Goal: Information Seeking & Learning: Find specific fact

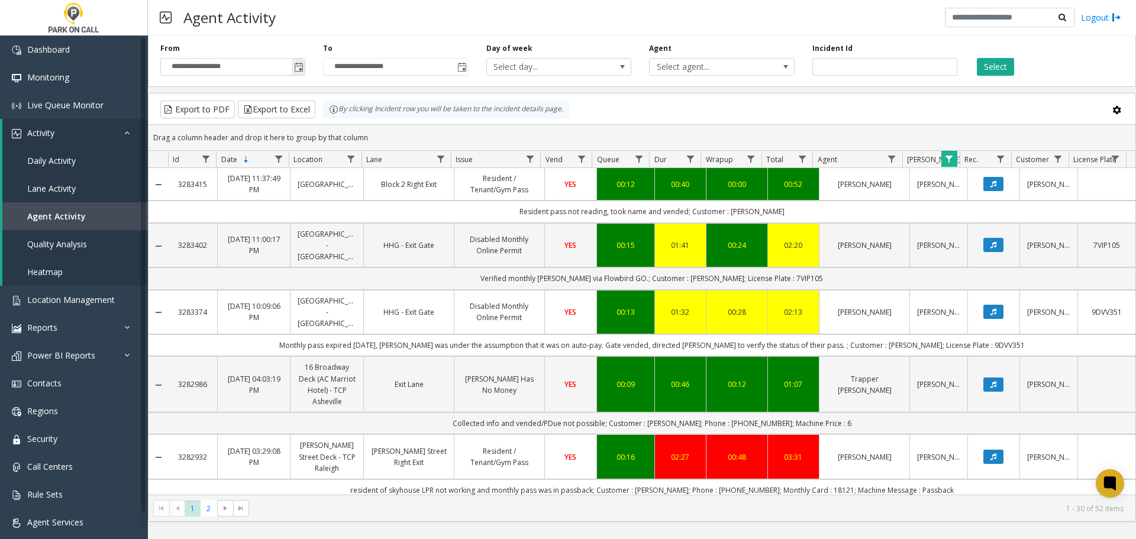
click at [295, 67] on span "Toggle popup" at bounding box center [298, 67] width 9 height 9
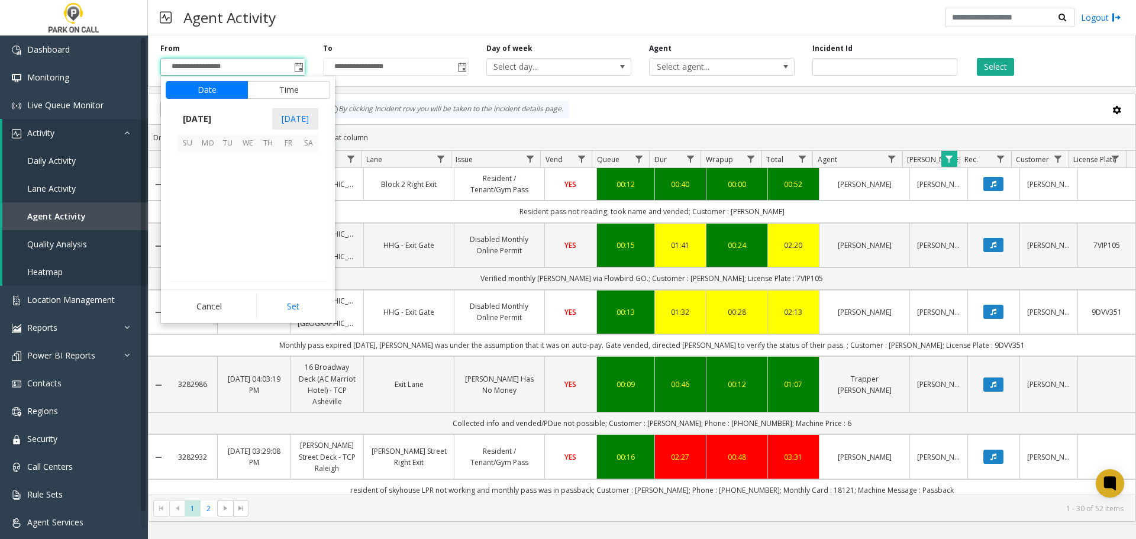
scroll to position [212334, 0]
click at [188, 239] on span "31" at bounding box center [187, 240] width 20 height 20
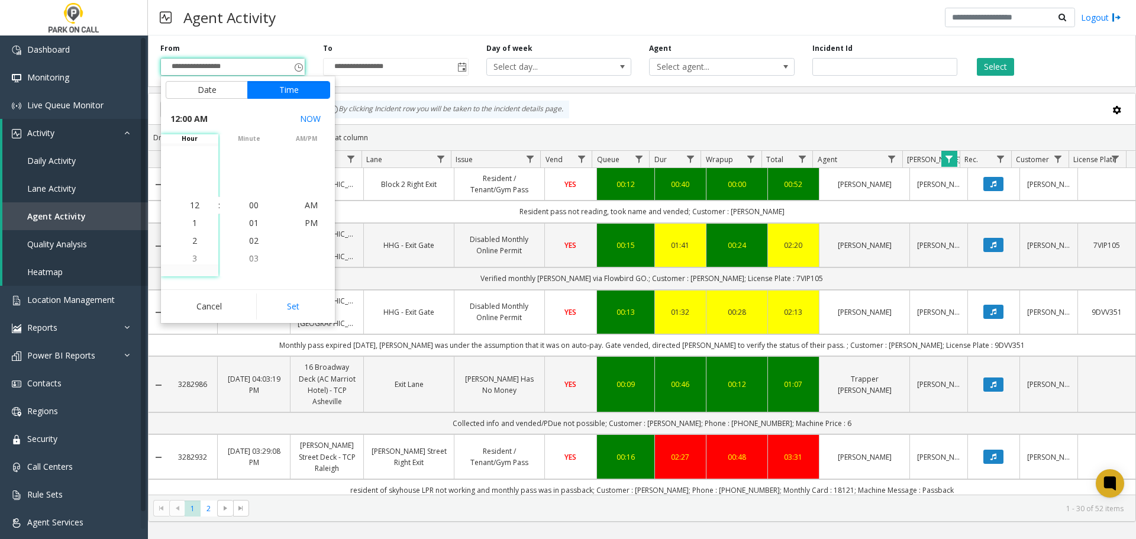
scroll to position [212194, 0]
click at [298, 311] on button "Set" at bounding box center [293, 306] width 75 height 26
type input "**********"
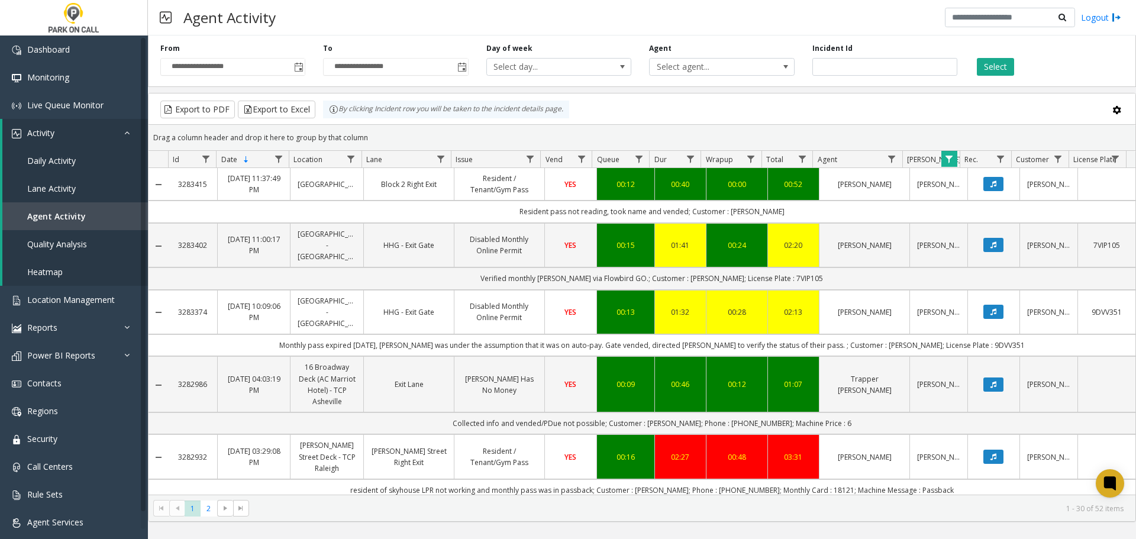
click at [693, 57] on div "Agent Select agent..." at bounding box center [721, 59] width 163 height 33
click at [685, 59] on span "Select agent..." at bounding box center [707, 67] width 115 height 17
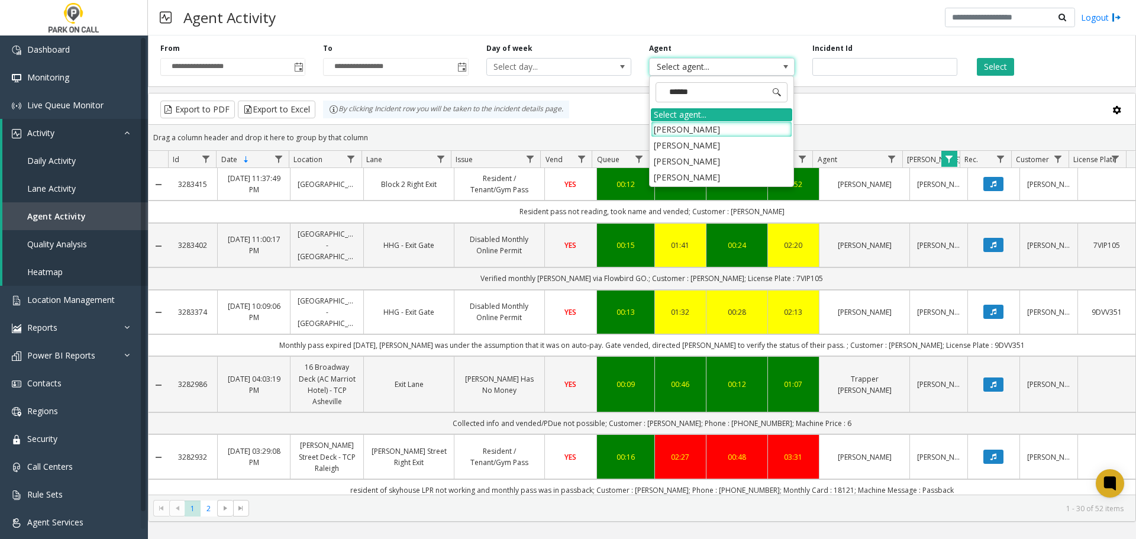
type input "*******"
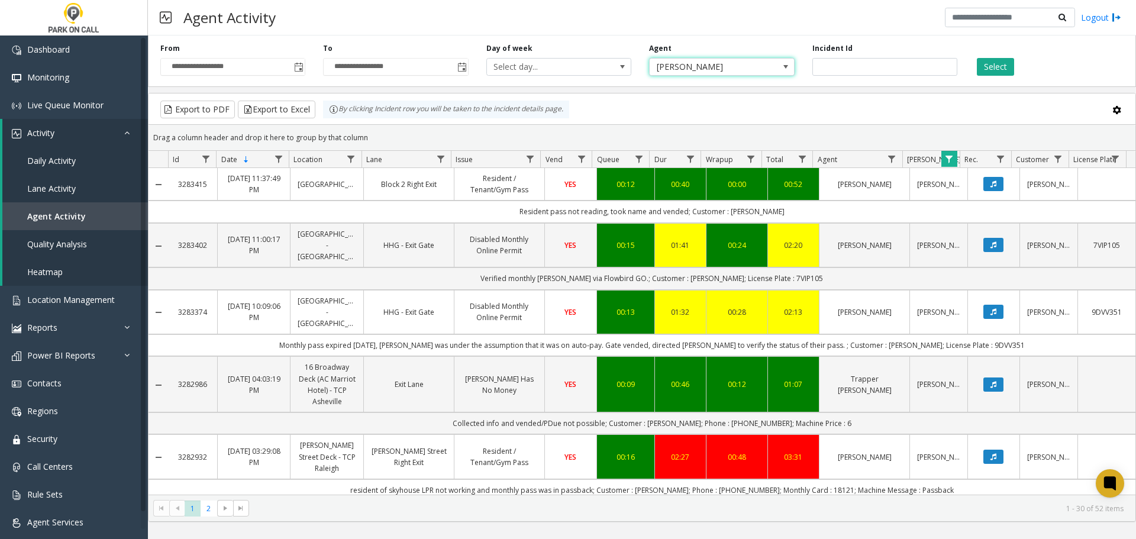
click at [945, 159] on span "Data table" at bounding box center [948, 158] width 9 height 9
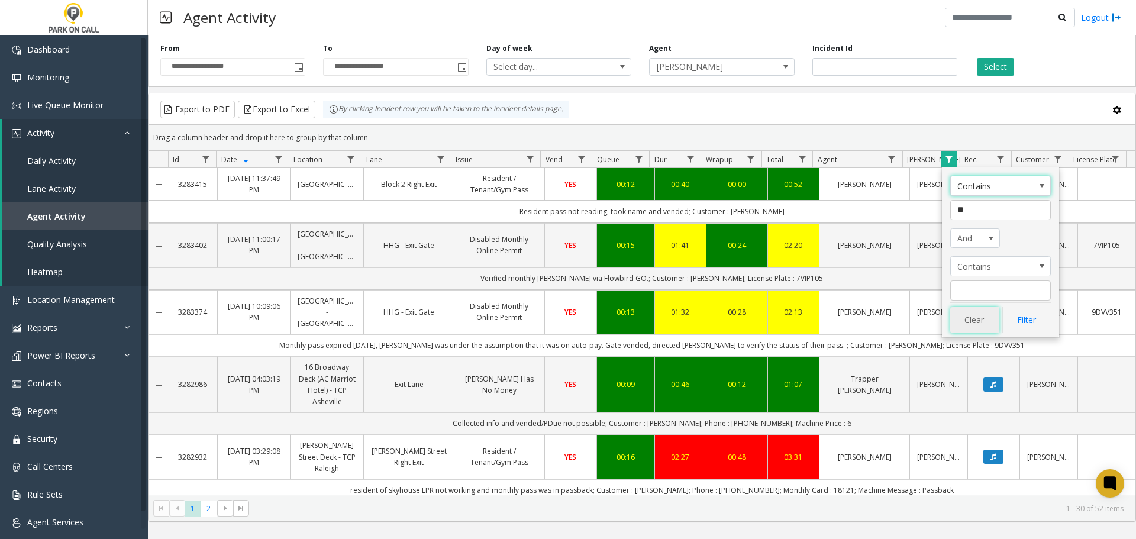
click at [963, 322] on button "Clear" at bounding box center [974, 320] width 49 height 26
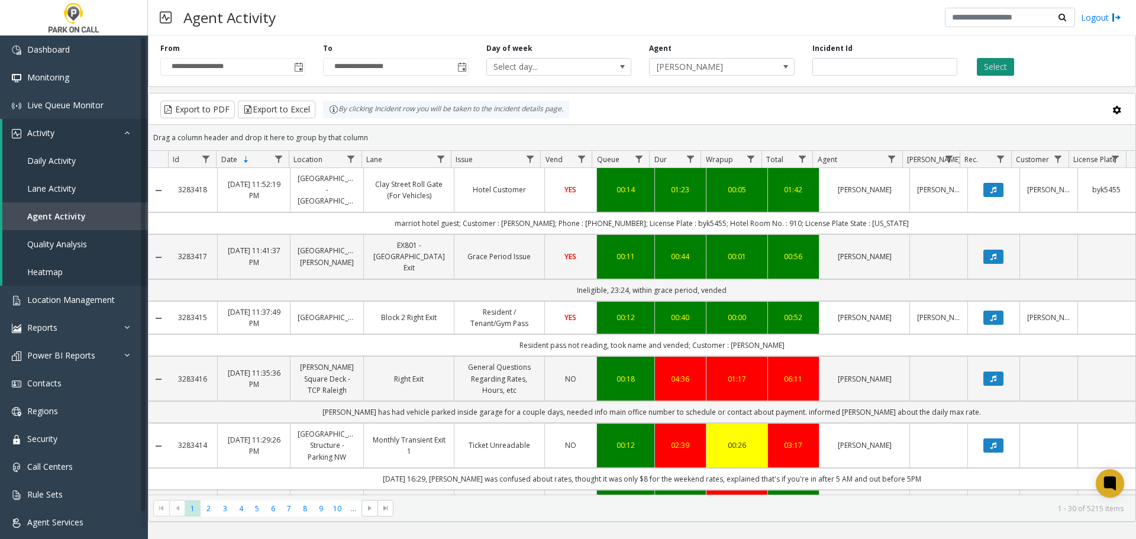
click at [986, 63] on button "Select" at bounding box center [995, 67] width 37 height 18
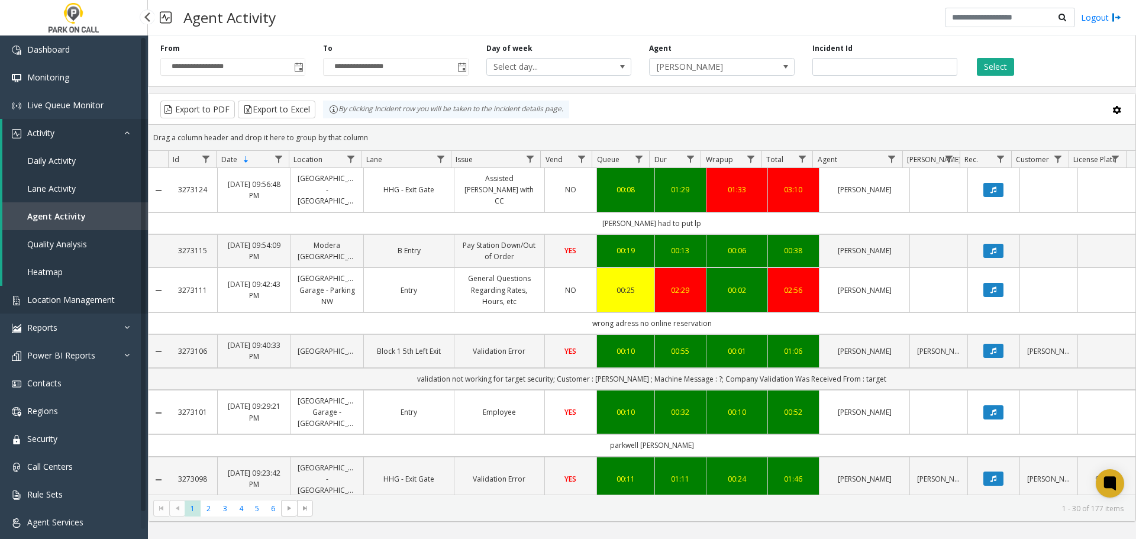
click at [85, 299] on span "Location Management" at bounding box center [71, 299] width 88 height 11
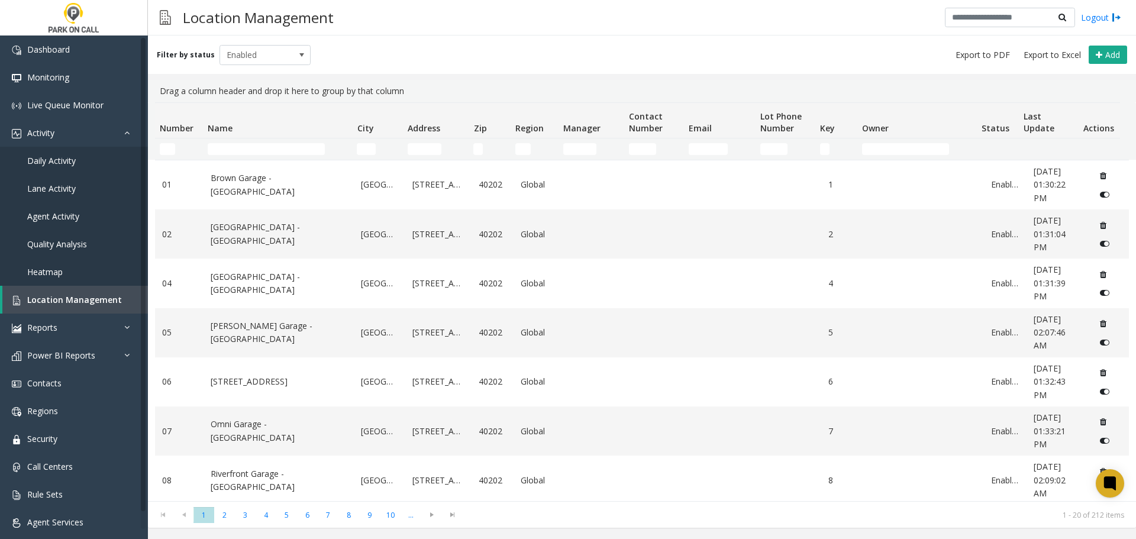
click at [277, 141] on td "Name Filter" at bounding box center [277, 148] width 149 height 21
click at [265, 149] on input "Name Filter" at bounding box center [266, 149] width 117 height 12
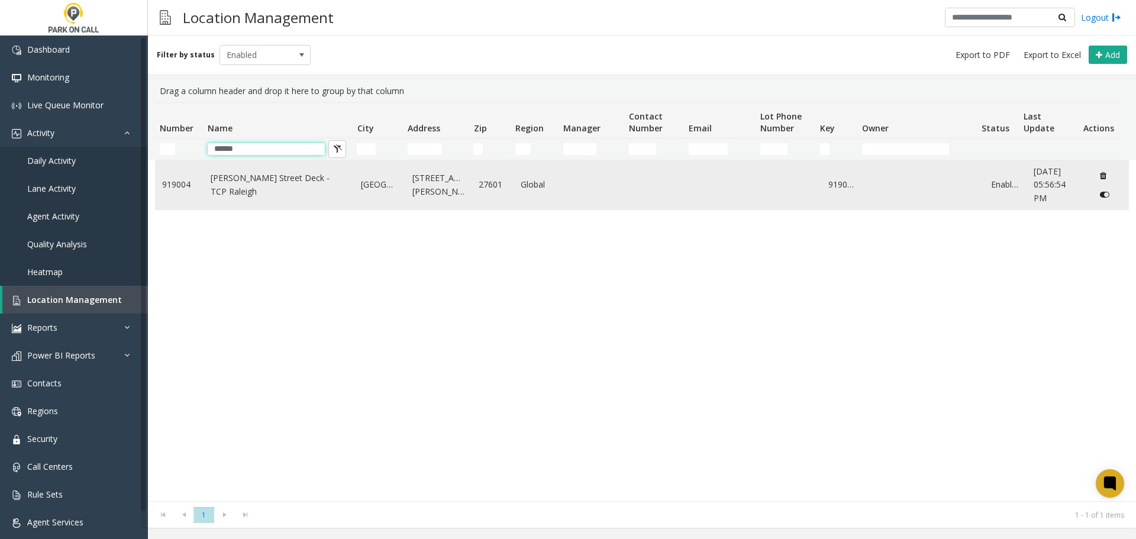
type input "******"
click at [269, 202] on td "Blount Street Deck - TCP Raleigh" at bounding box center [279, 184] width 151 height 49
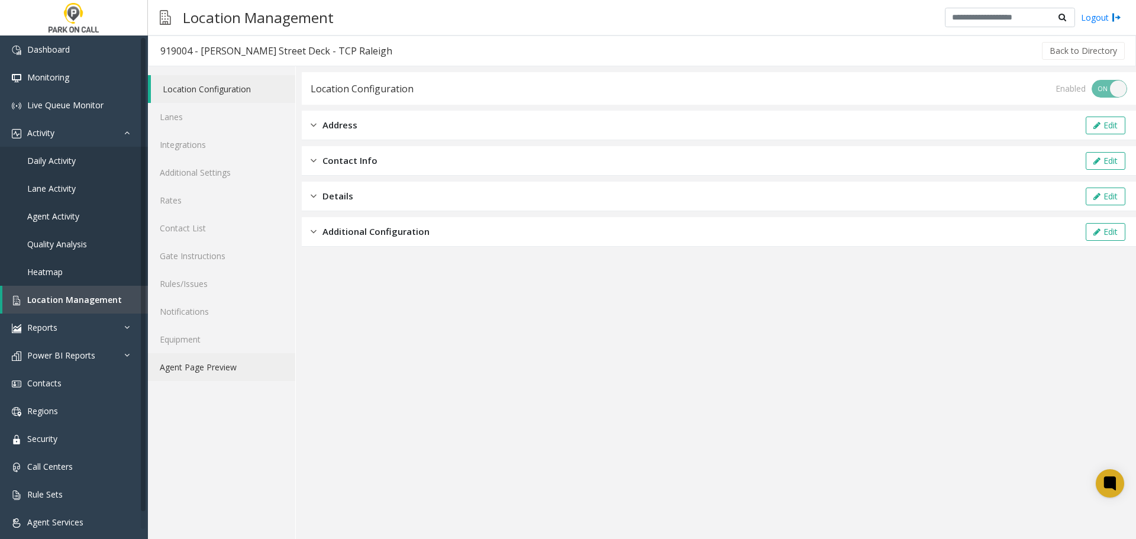
click at [234, 372] on link "Agent Page Preview" at bounding box center [221, 367] width 147 height 28
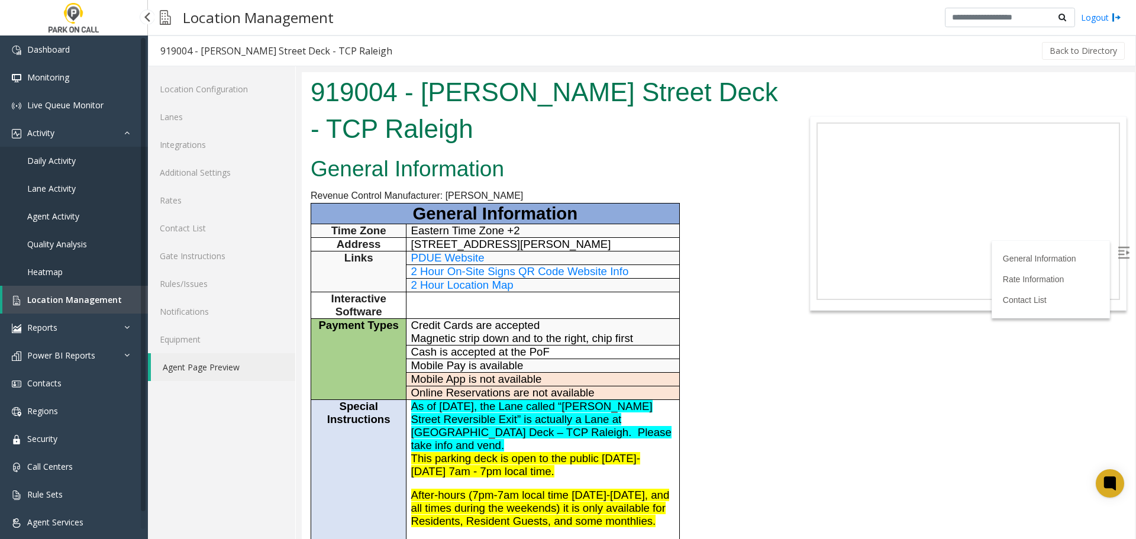
click at [85, 218] on link "Agent Activity" at bounding box center [74, 216] width 148 height 28
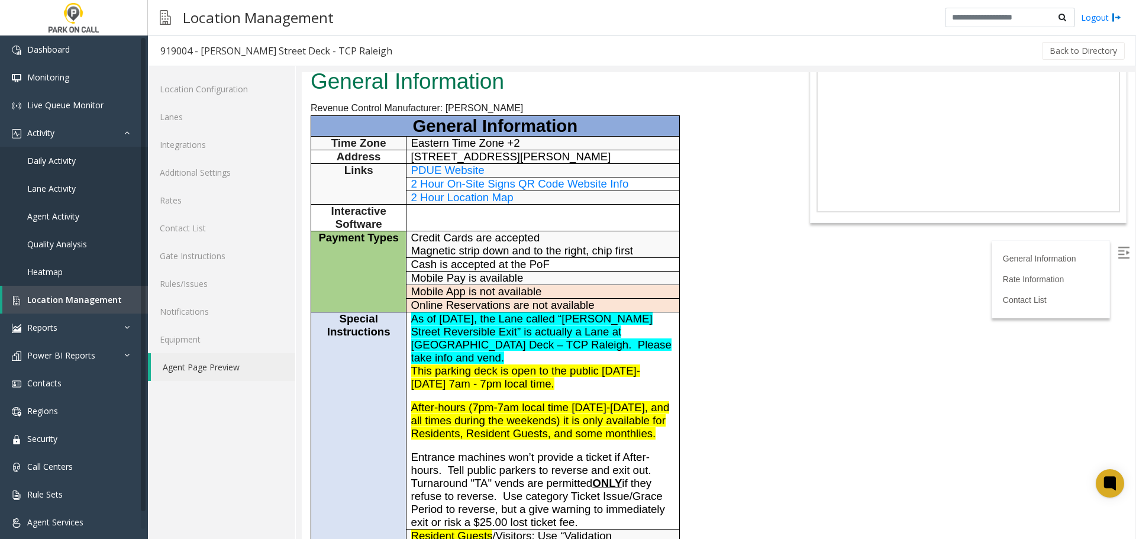
scroll to position [177, 0]
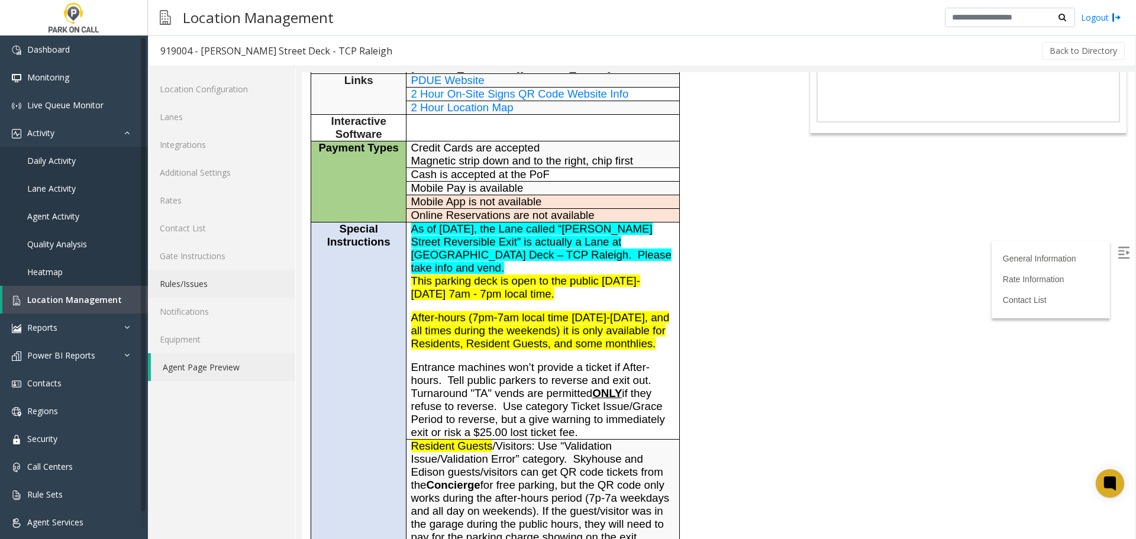
click at [207, 289] on link "Rules/Issues" at bounding box center [221, 284] width 147 height 28
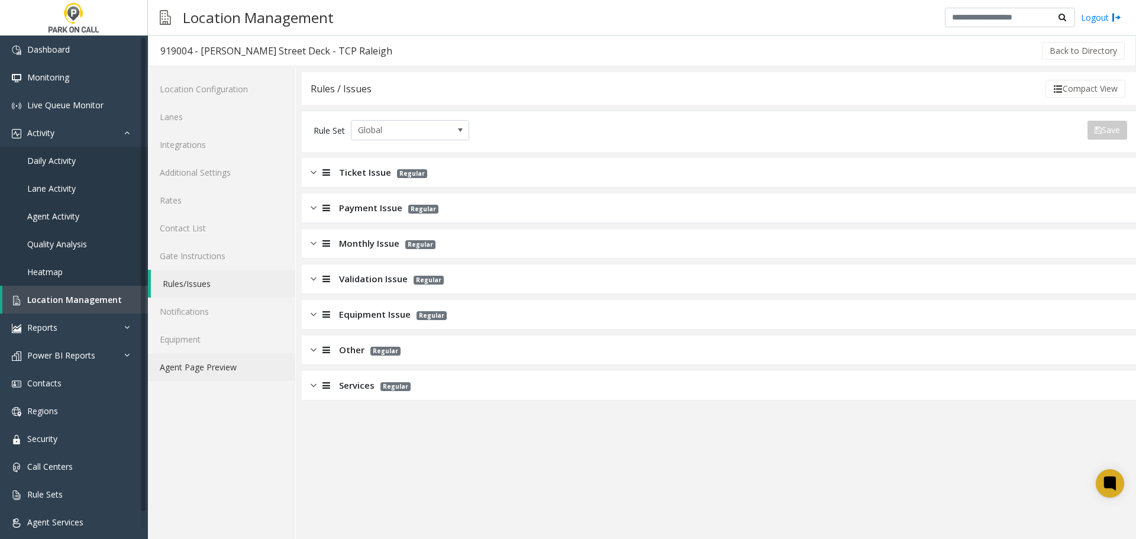
click at [189, 360] on link "Agent Page Preview" at bounding box center [221, 367] width 147 height 28
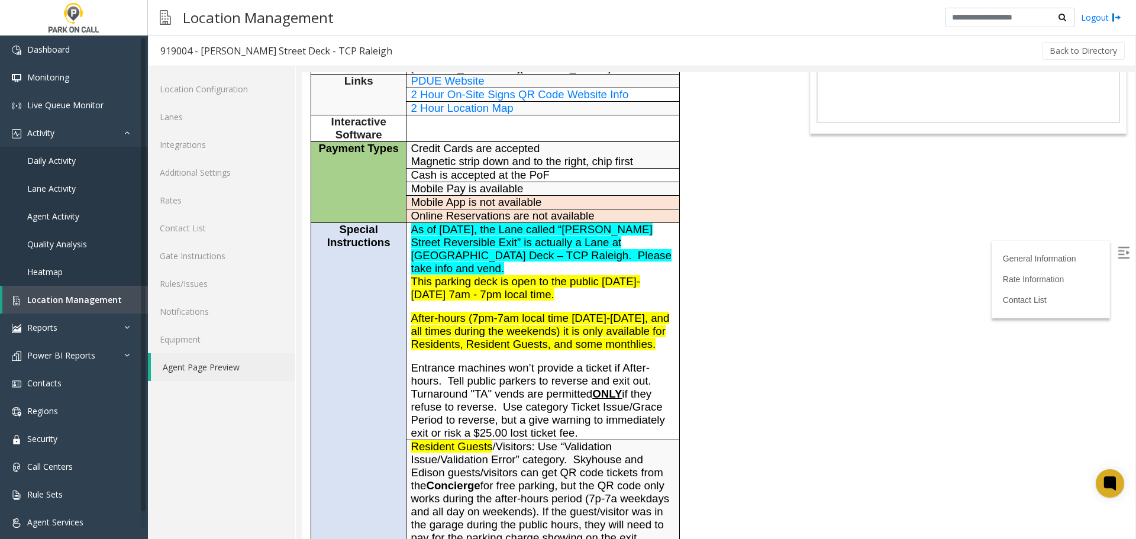
scroll to position [237, 0]
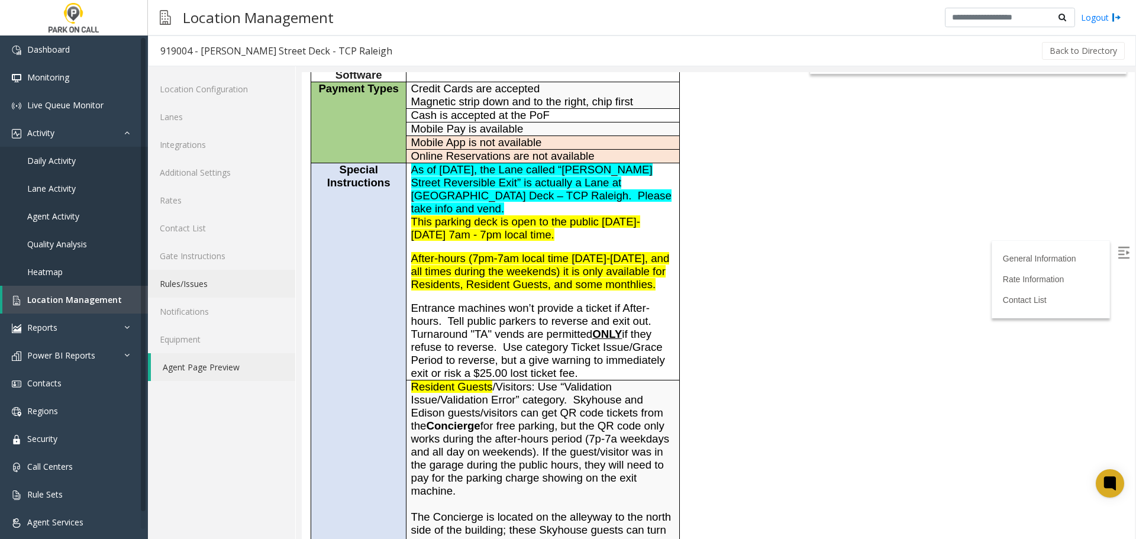
click at [219, 285] on link "Rules/Issues" at bounding box center [221, 284] width 147 height 28
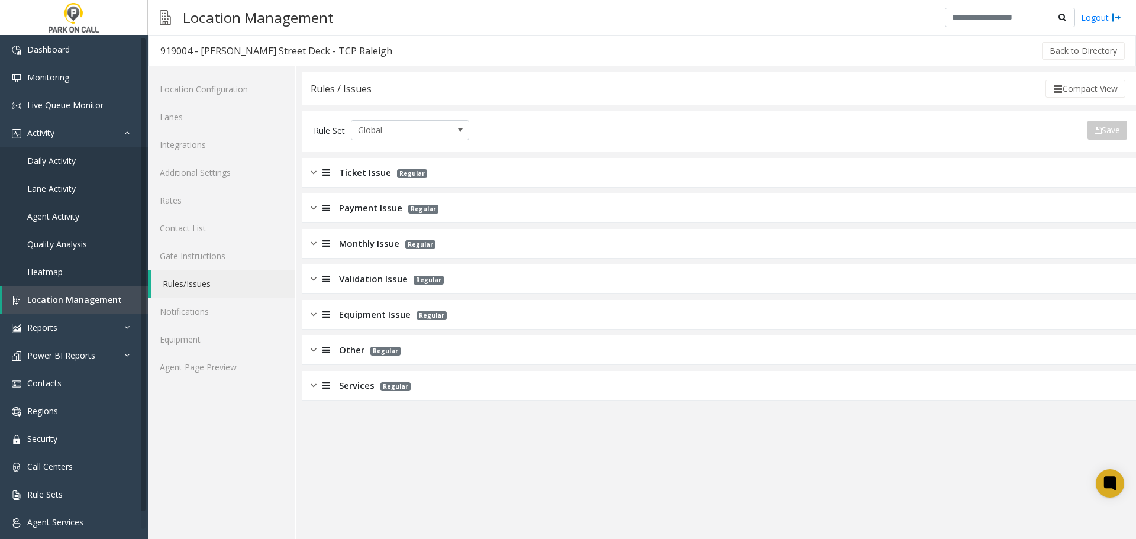
click at [393, 244] on span "Monthly Issue" at bounding box center [369, 244] width 60 height 14
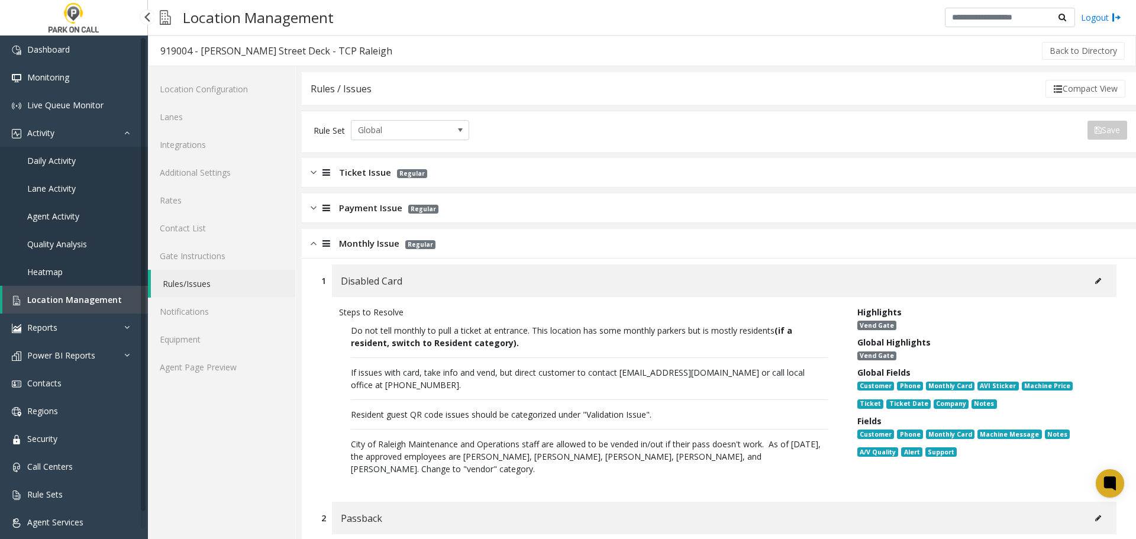
click at [92, 309] on link "Location Management" at bounding box center [75, 300] width 146 height 28
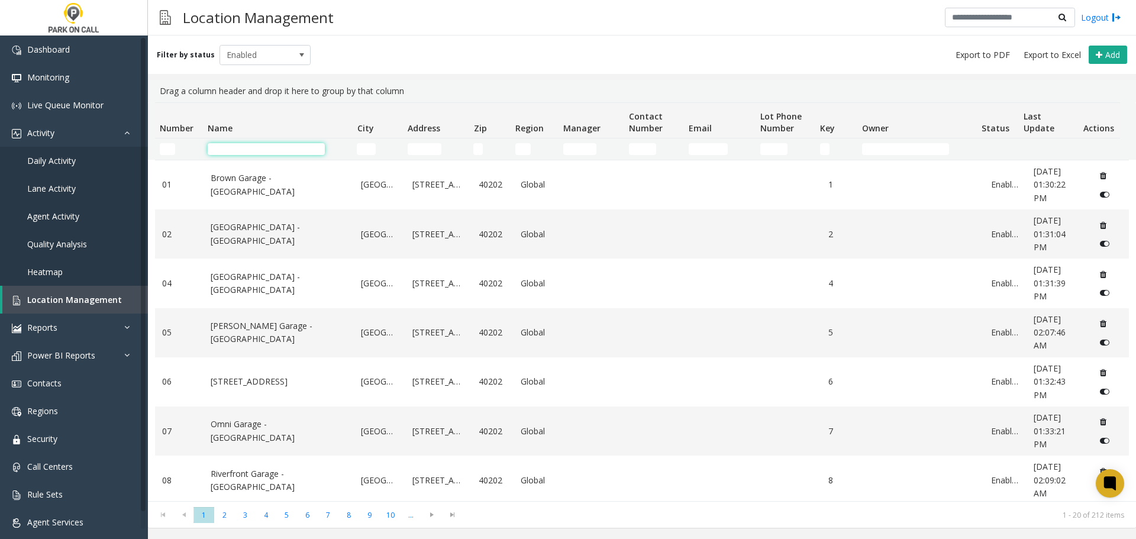
click at [279, 150] on input "Name Filter" at bounding box center [266, 149] width 117 height 12
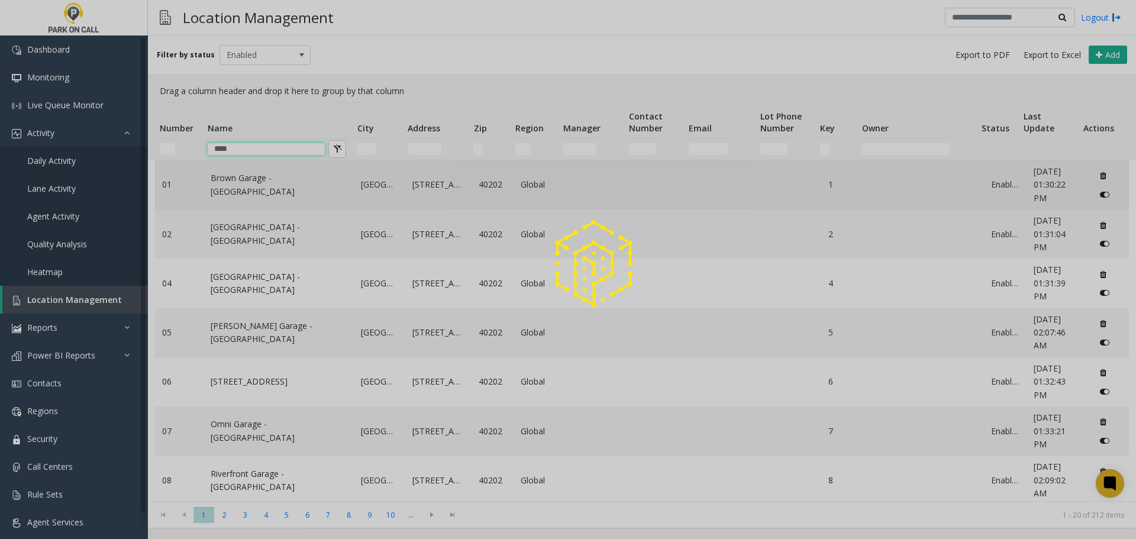
type input "****"
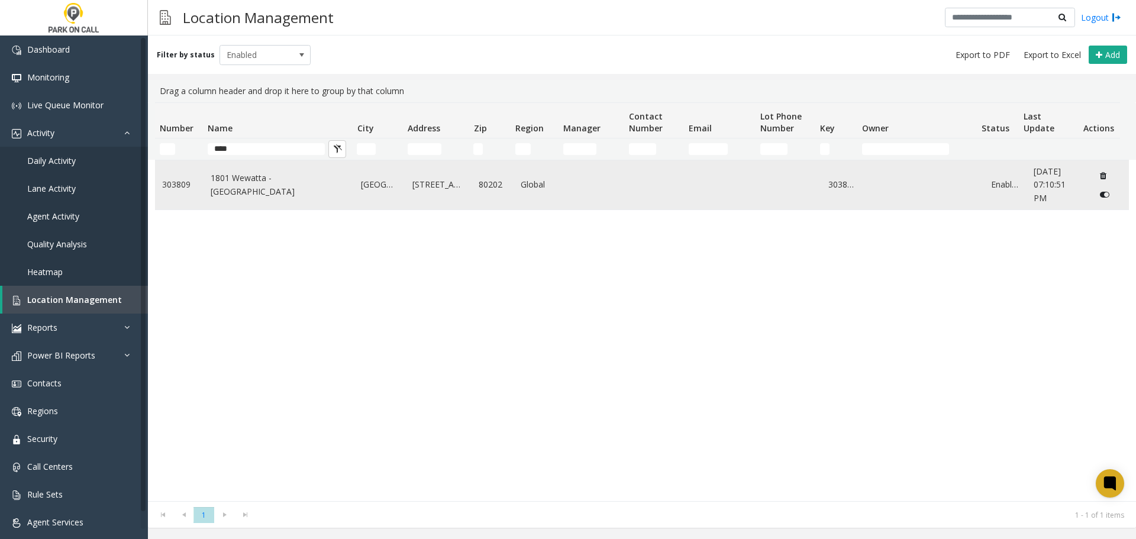
click at [254, 173] on td "1801 Wewatta - Parkwell" at bounding box center [279, 184] width 151 height 49
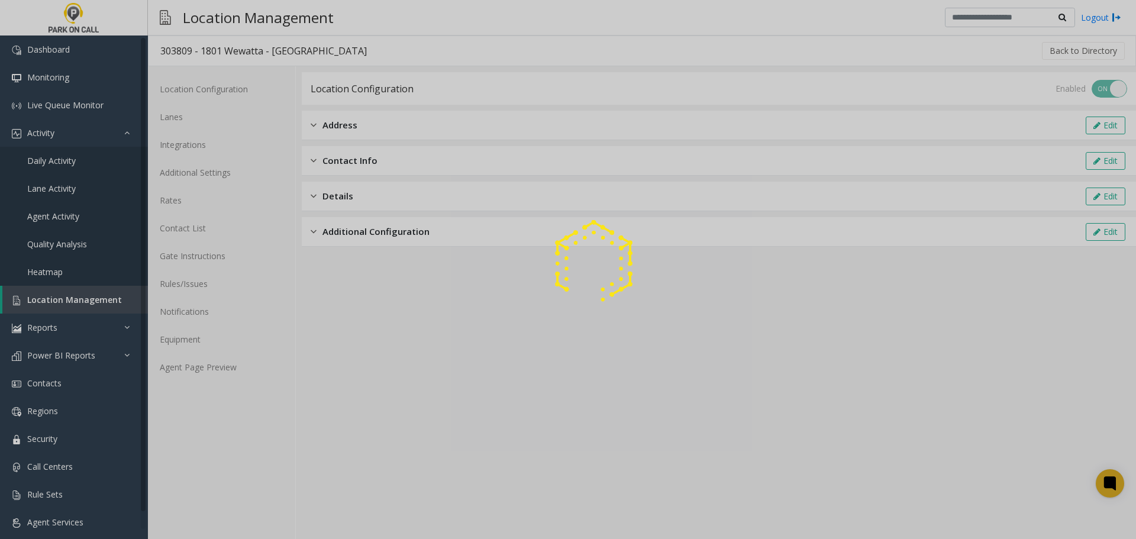
click at [225, 359] on div at bounding box center [568, 269] width 1136 height 539
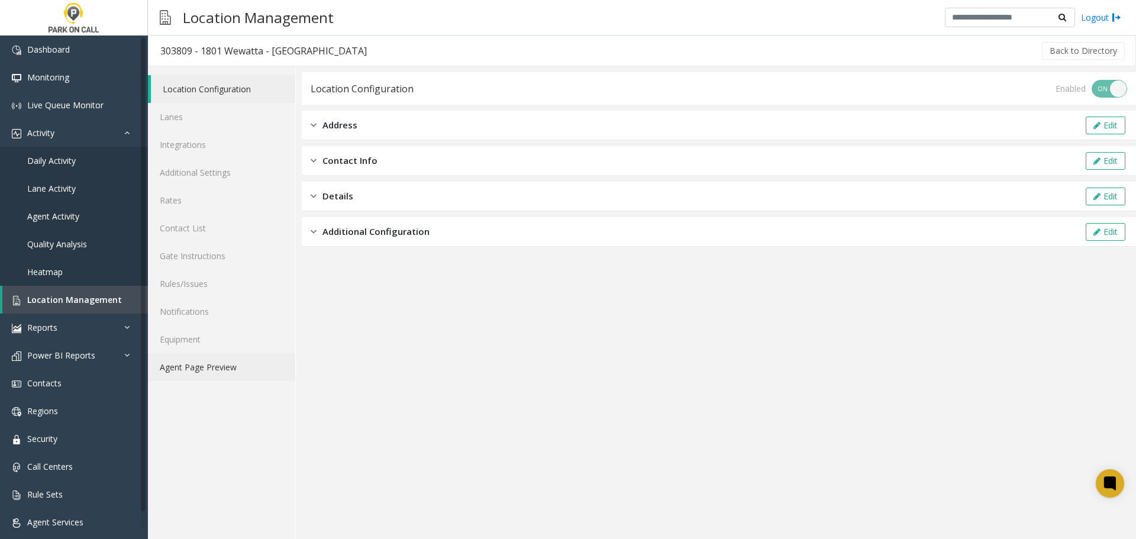
click at [208, 374] on link "Agent Page Preview" at bounding box center [221, 367] width 147 height 28
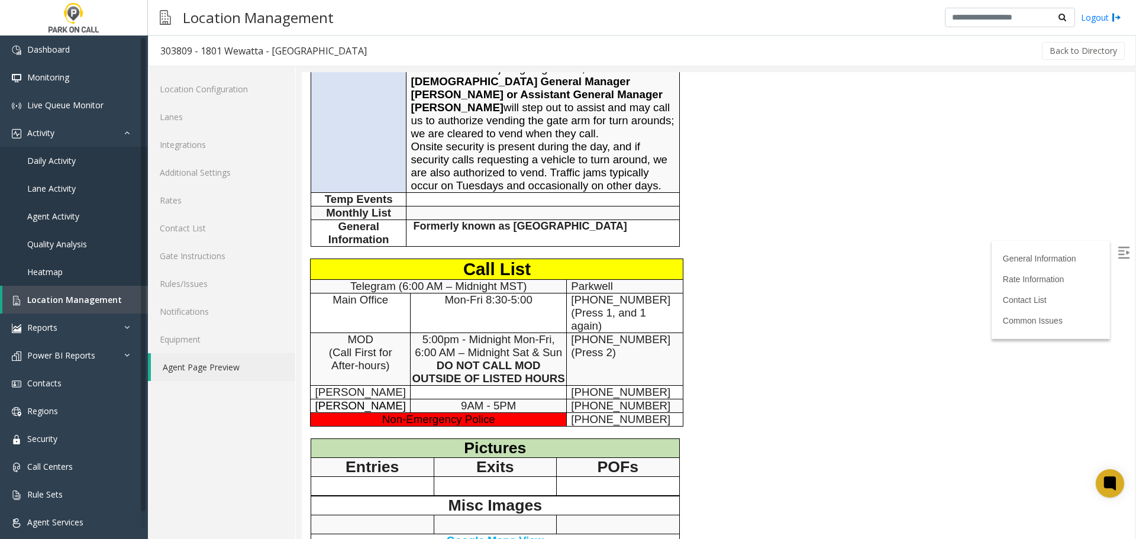
scroll to position [414, 0]
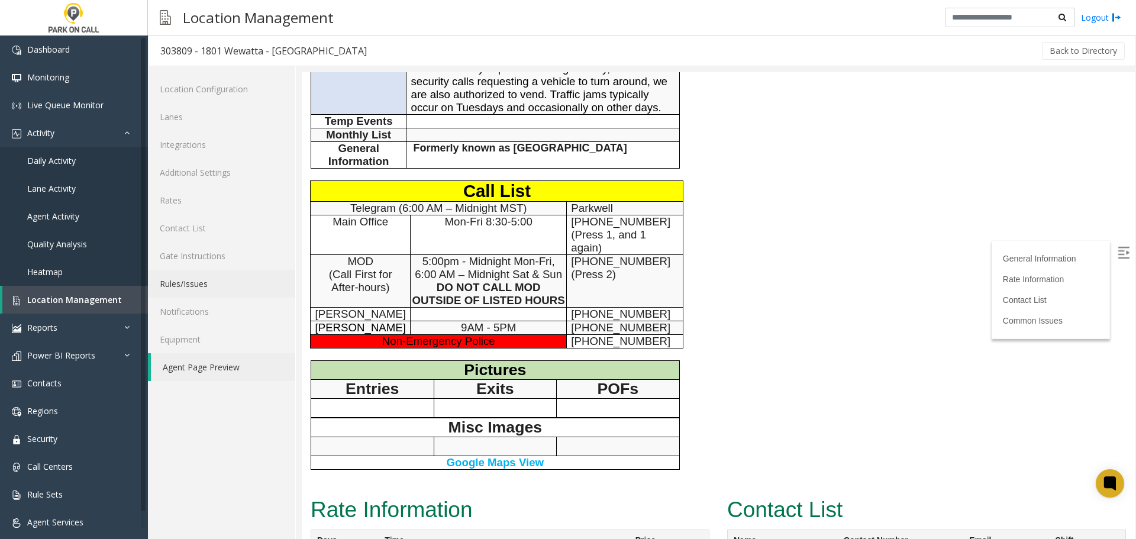
click at [209, 289] on link "Rules/Issues" at bounding box center [221, 284] width 147 height 28
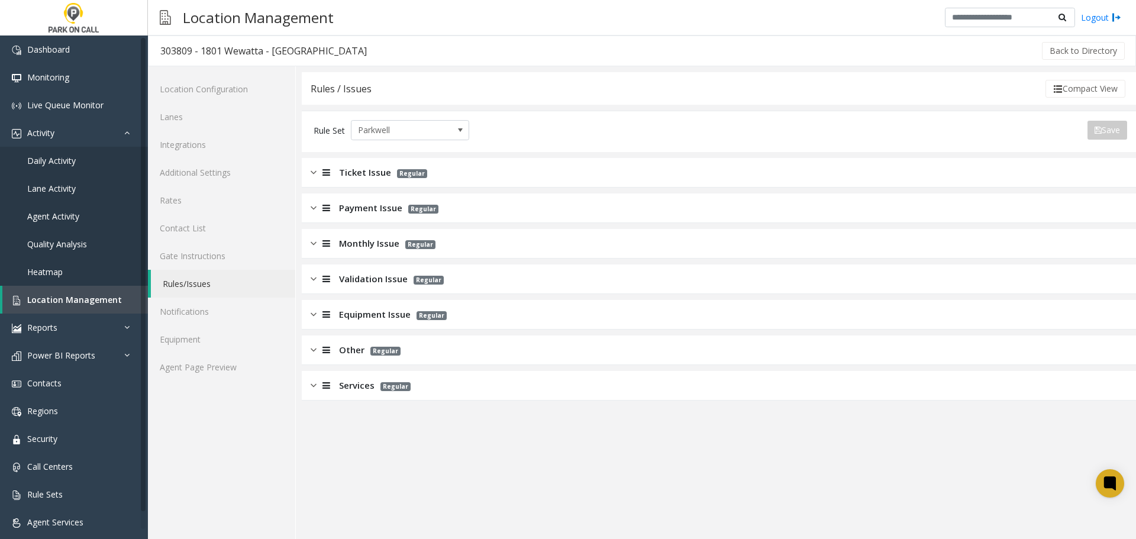
click at [454, 250] on div "Monthly Issue Regular" at bounding box center [719, 244] width 834 height 30
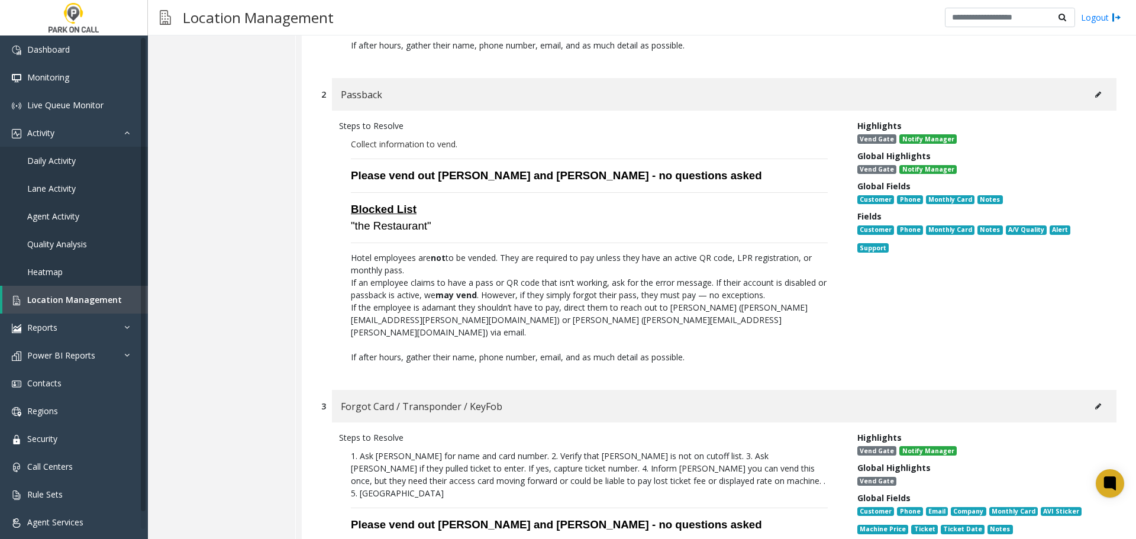
scroll to position [495, 0]
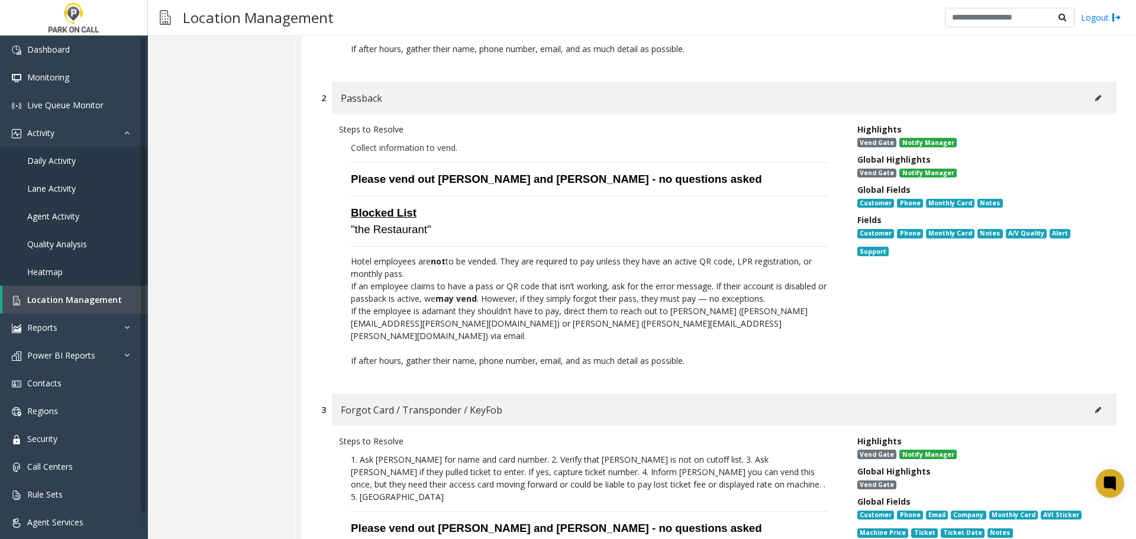
drag, startPoint x: 683, startPoint y: 306, endPoint x: 638, endPoint y: 275, distance: 54.8
click at [85, 304] on span "Location Management" at bounding box center [74, 299] width 95 height 11
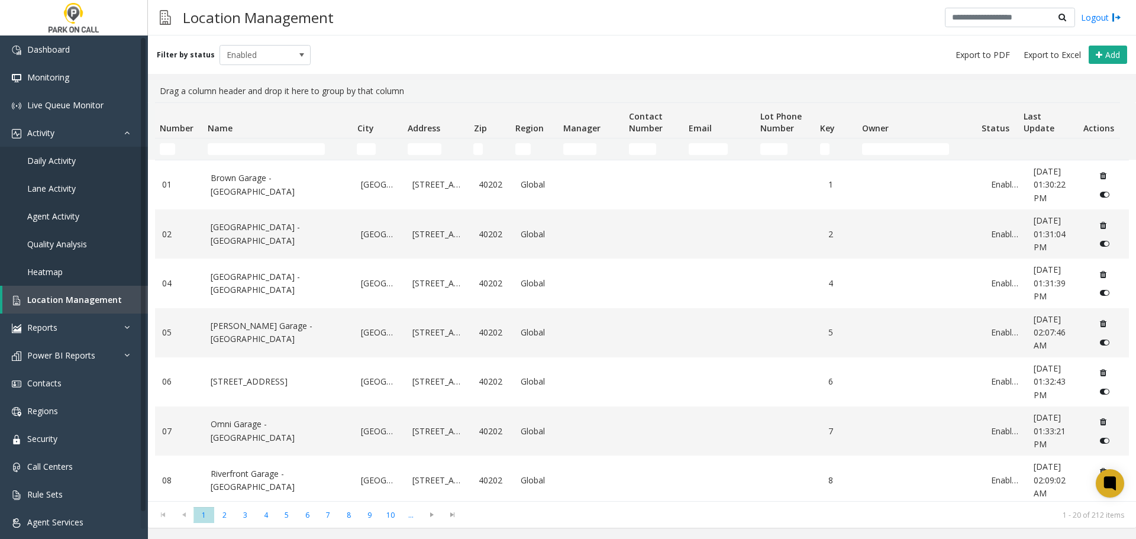
click at [306, 138] on td "Name Filter" at bounding box center [277, 148] width 149 height 21
click at [292, 149] on input "Name Filter" at bounding box center [266, 149] width 117 height 12
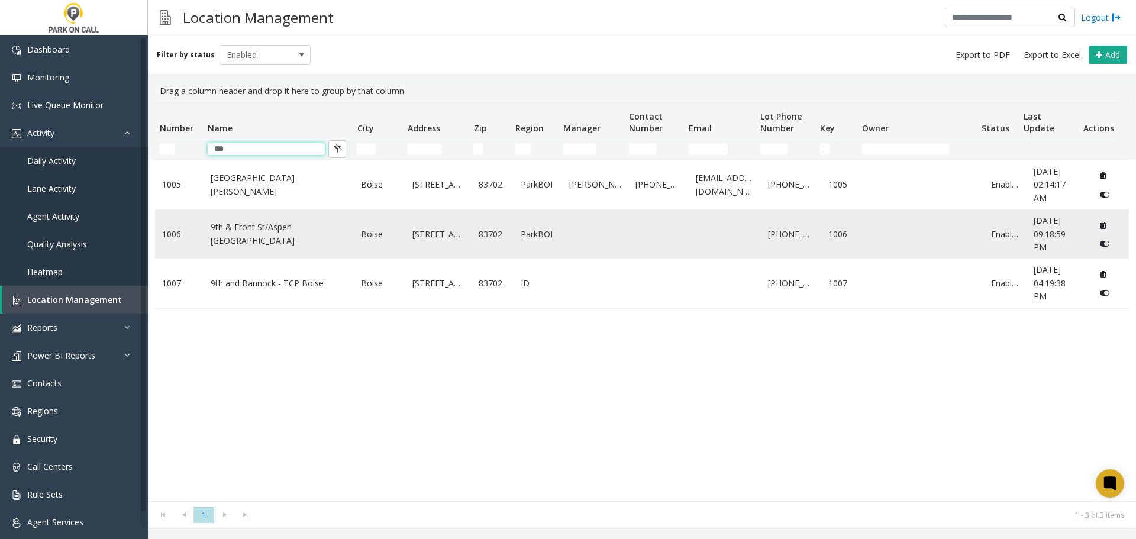
type input "***"
click at [277, 234] on link "9th & Front St/Aspen Lofts - ParkBOI" at bounding box center [279, 234] width 137 height 27
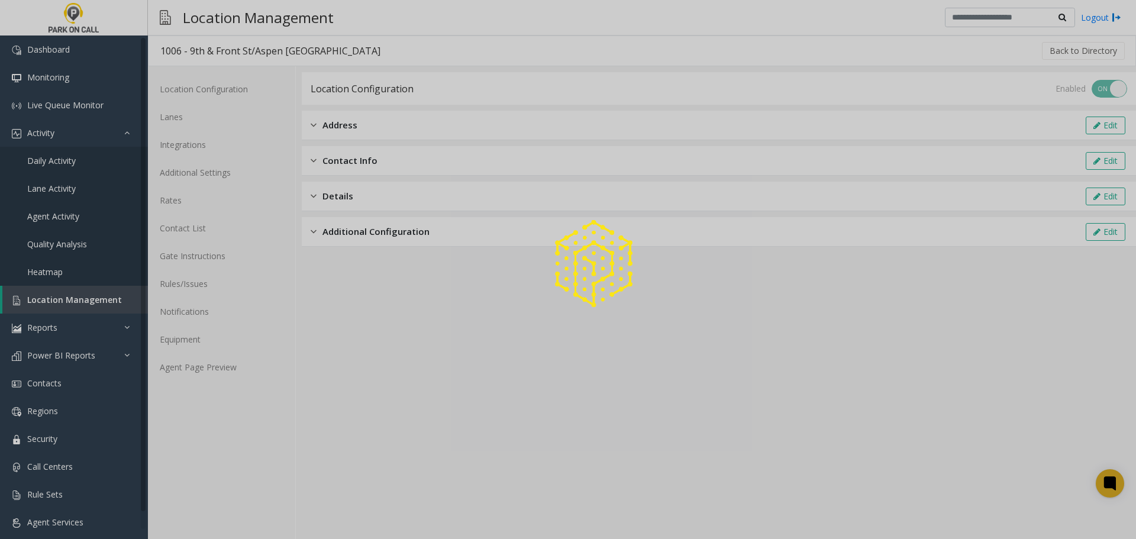
click at [215, 370] on div at bounding box center [568, 269] width 1136 height 539
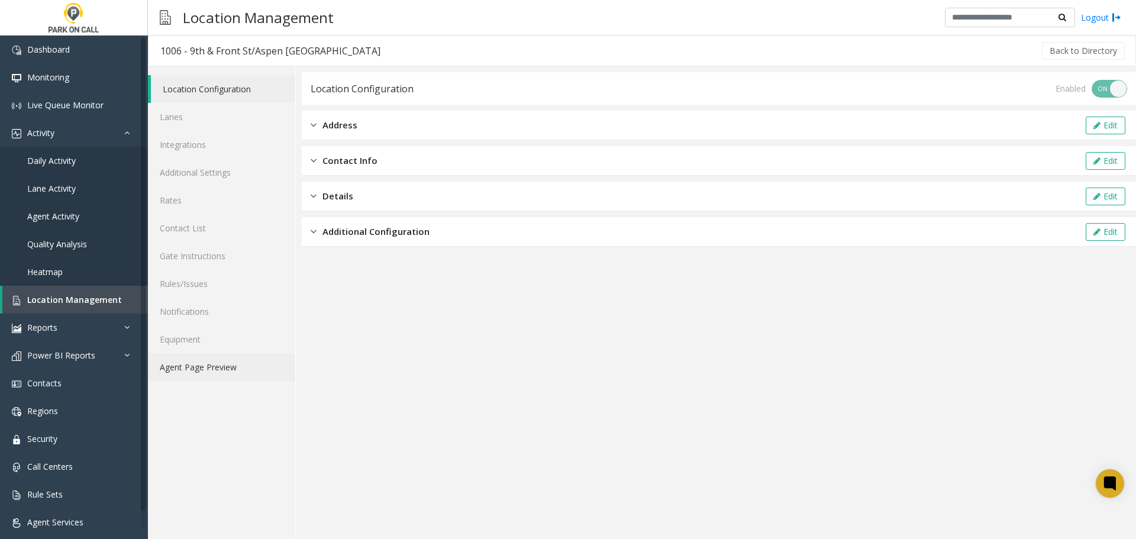
click at [212, 361] on link "Agent Page Preview" at bounding box center [221, 367] width 147 height 28
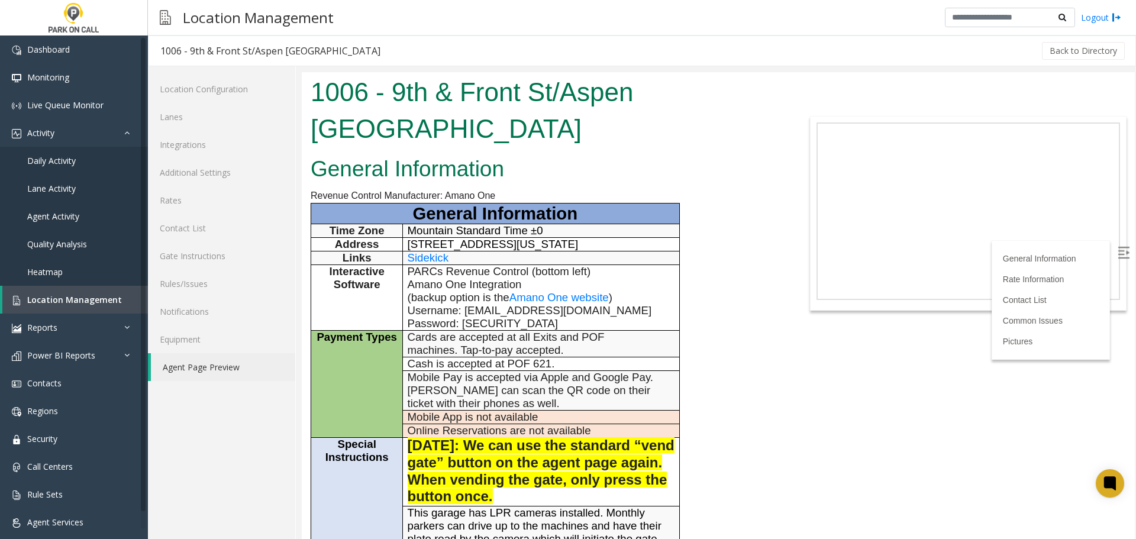
scroll to position [532, 0]
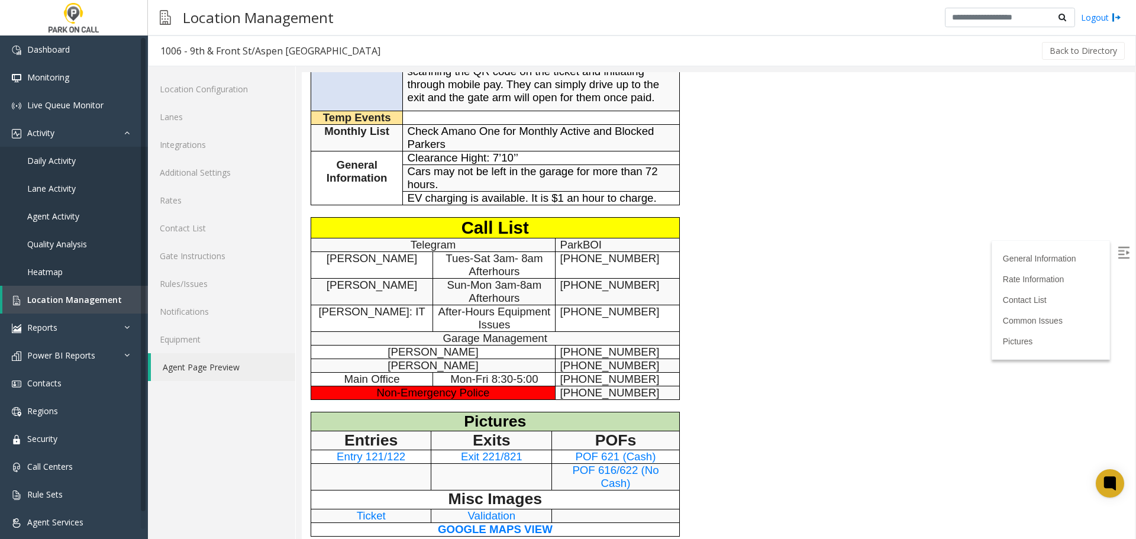
click at [624, 474] on span "POF 616/622 (No Cash)" at bounding box center [615, 476] width 86 height 25
click at [722, 242] on div "General Information Revenue Control Manufacturer: Amano One General Information…" at bounding box center [545, 96] width 486 height 955
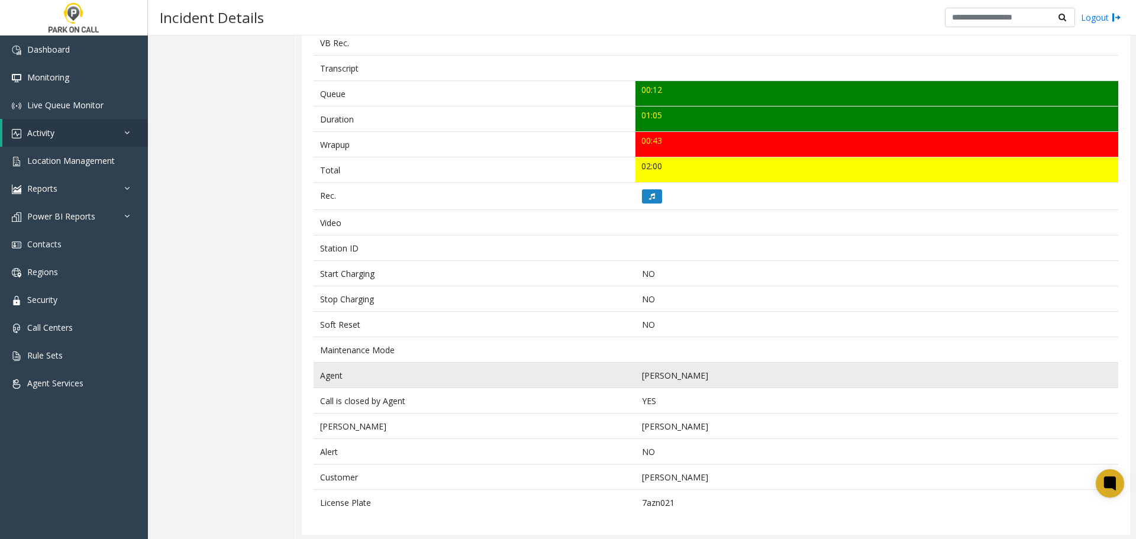
scroll to position [394, 0]
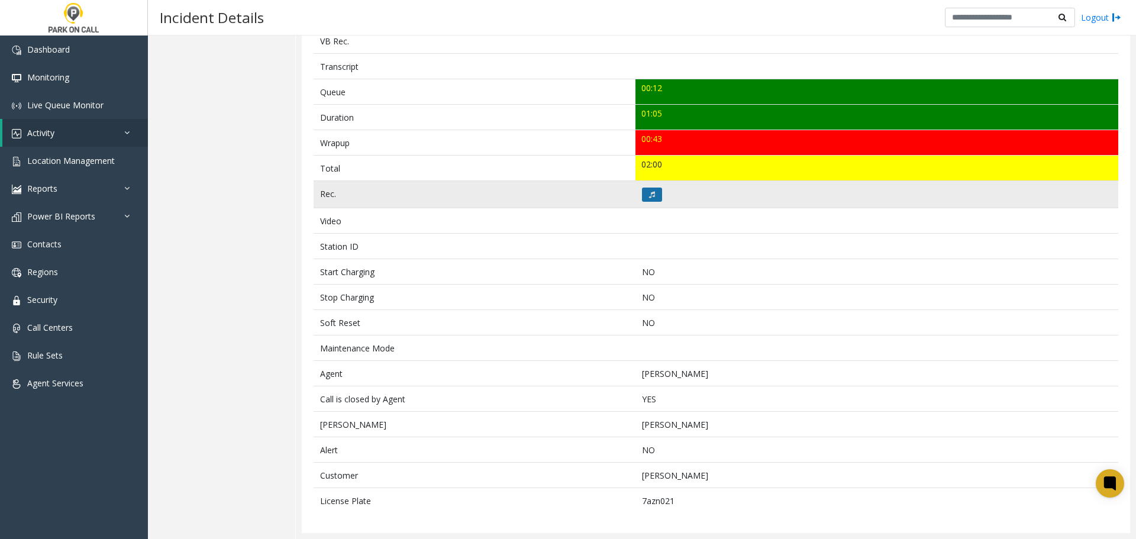
click at [656, 193] on button at bounding box center [652, 195] width 20 height 14
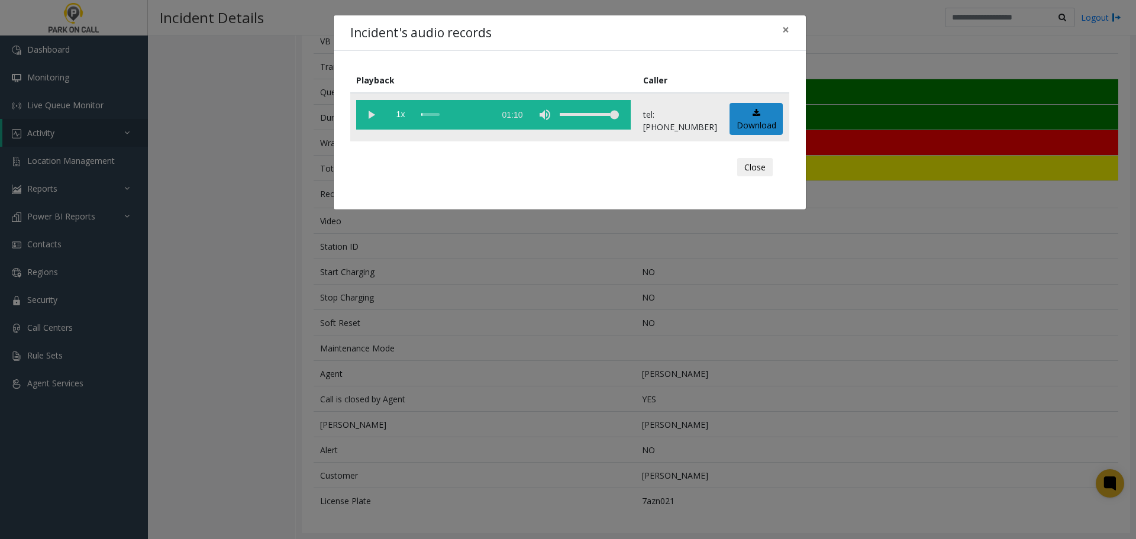
click at [370, 114] on vg-play-pause at bounding box center [371, 115] width 30 height 30
click at [432, 118] on div "scrub bar" at bounding box center [454, 115] width 67 height 30
click at [425, 112] on div "scrub bar" at bounding box center [454, 115] width 67 height 30
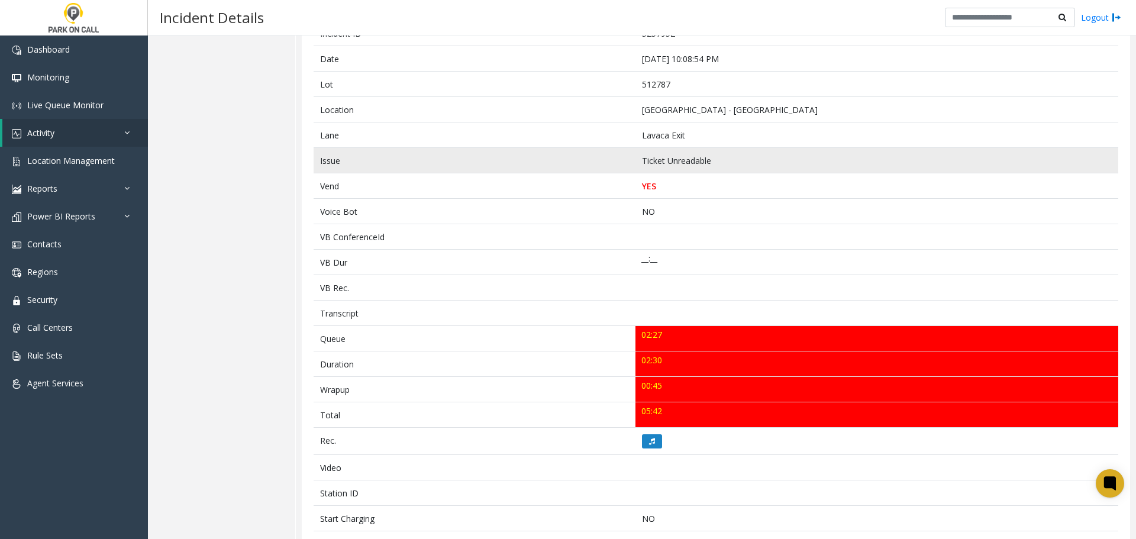
scroll to position [296, 0]
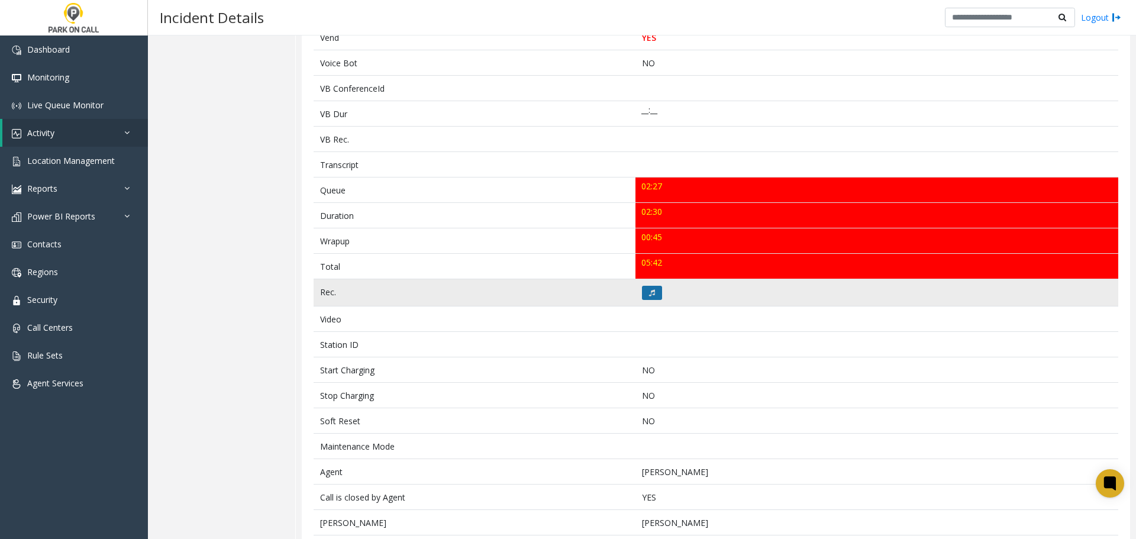
click at [649, 296] on icon at bounding box center [652, 292] width 6 height 7
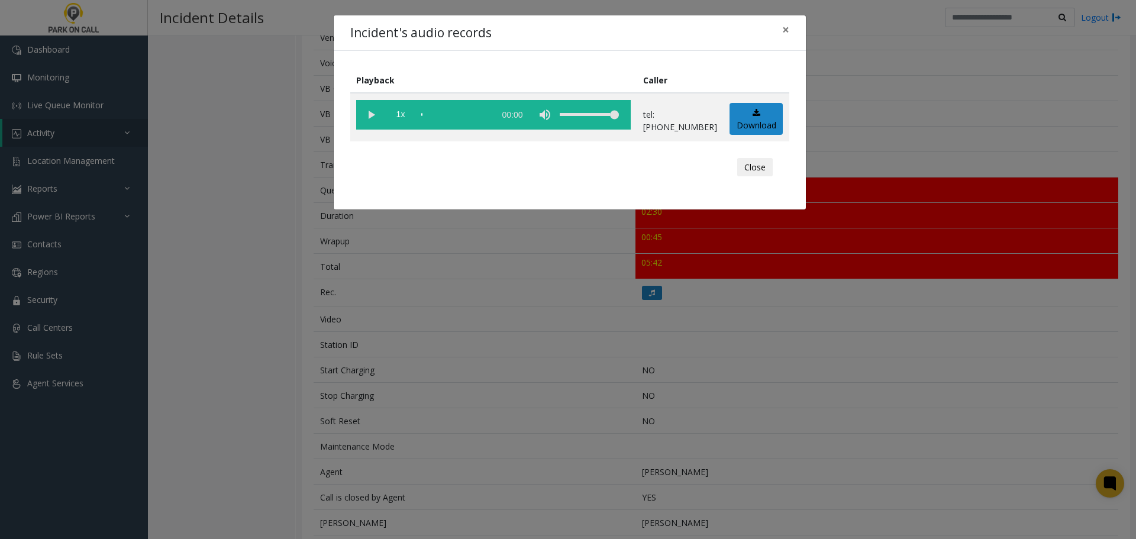
click at [361, 125] on vg-play-pause at bounding box center [371, 115] width 30 height 30
click at [424, 319] on div "Incident's audio records × Playback Caller 1x 00:00 tel:5127879004 Download Clo…" at bounding box center [568, 269] width 1136 height 539
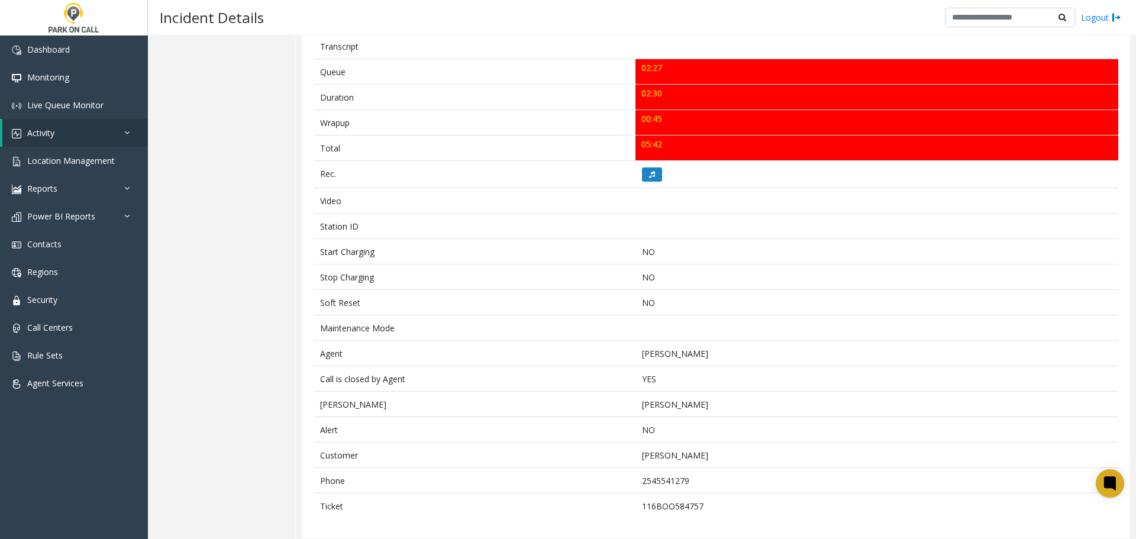
scroll to position [419, 0]
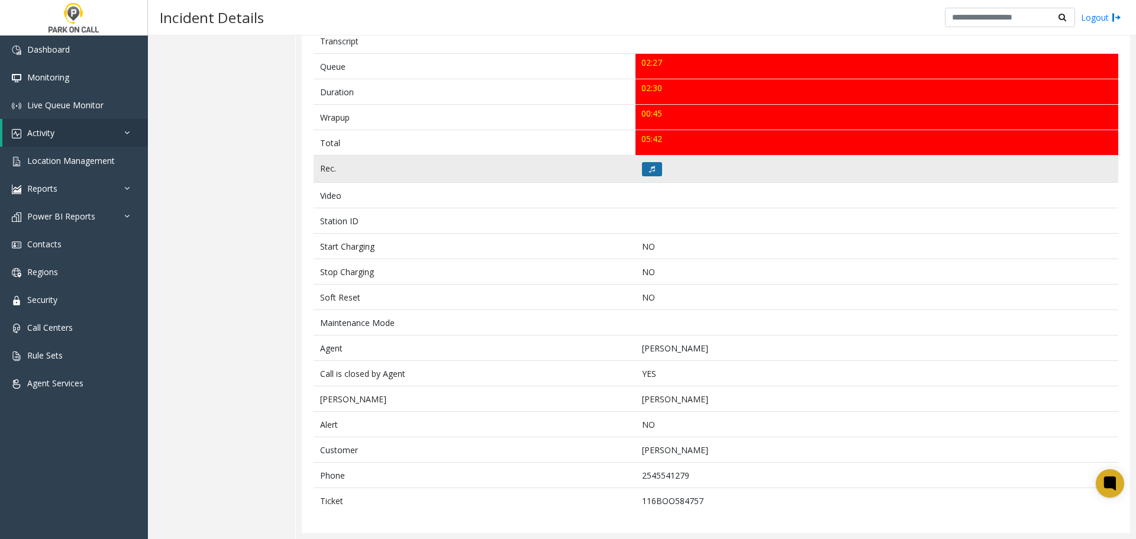
click at [653, 168] on button at bounding box center [652, 169] width 20 height 14
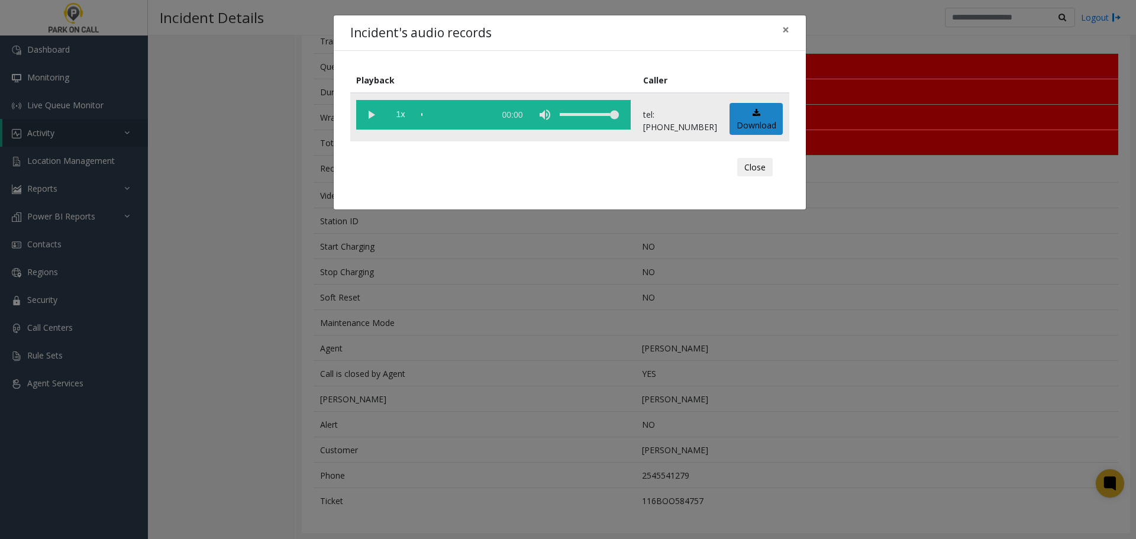
click at [367, 110] on vg-play-pause at bounding box center [371, 115] width 30 height 30
click at [476, 117] on div "scrub bar" at bounding box center [454, 115] width 67 height 30
click at [489, 117] on div "scrub bar" at bounding box center [454, 115] width 67 height 30
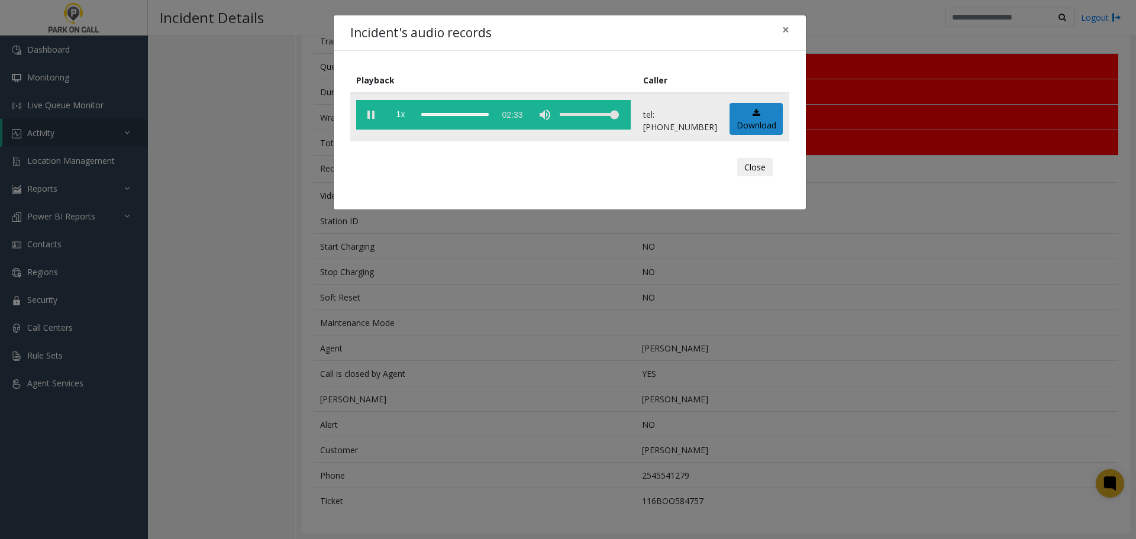
click at [489, 117] on div "scrub bar" at bounding box center [454, 115] width 67 height 30
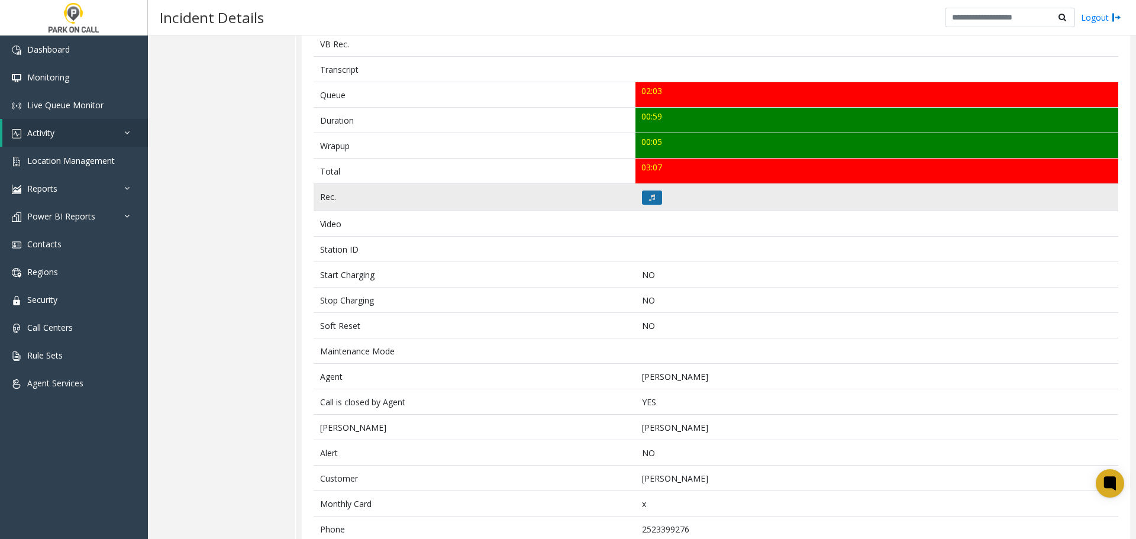
scroll to position [419, 0]
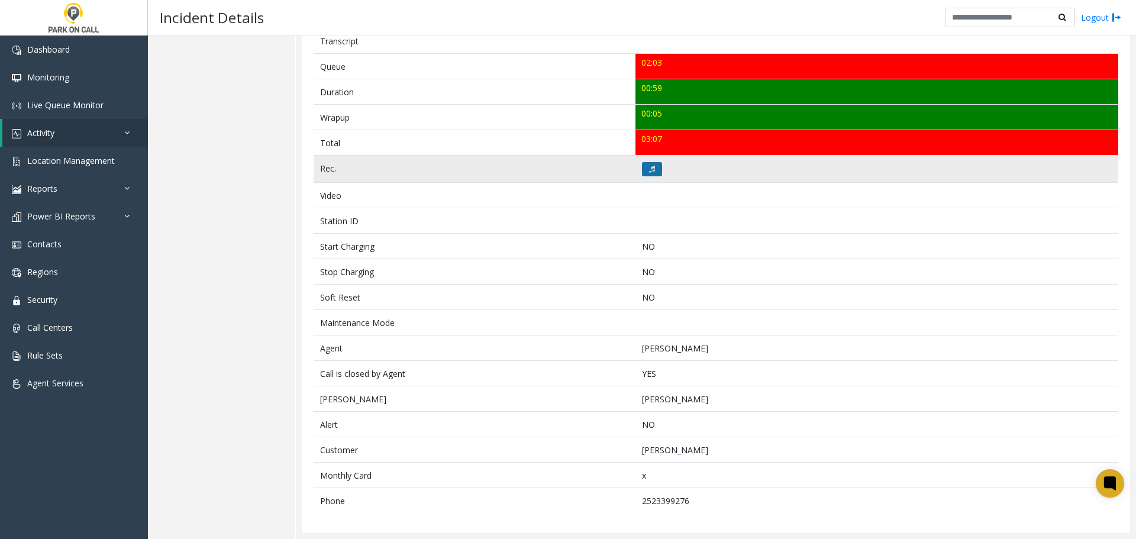
click at [648, 173] on button at bounding box center [652, 169] width 20 height 14
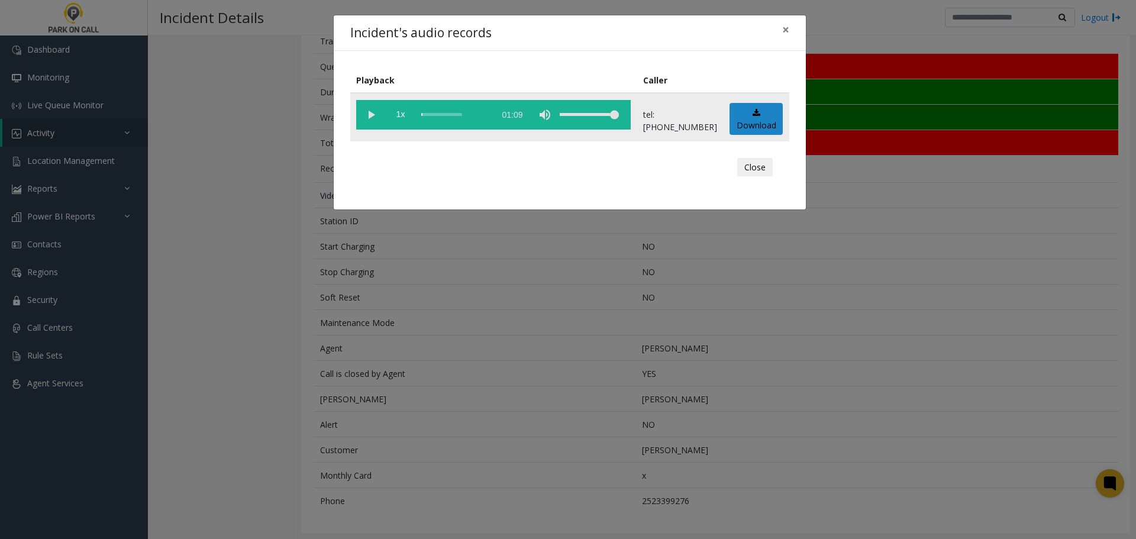
click at [372, 118] on vg-play-pause at bounding box center [371, 115] width 30 height 30
click at [270, 312] on div "Incident's audio records × Playback Caller 1x 01:09 tel:9190049001 Download Clo…" at bounding box center [568, 269] width 1136 height 539
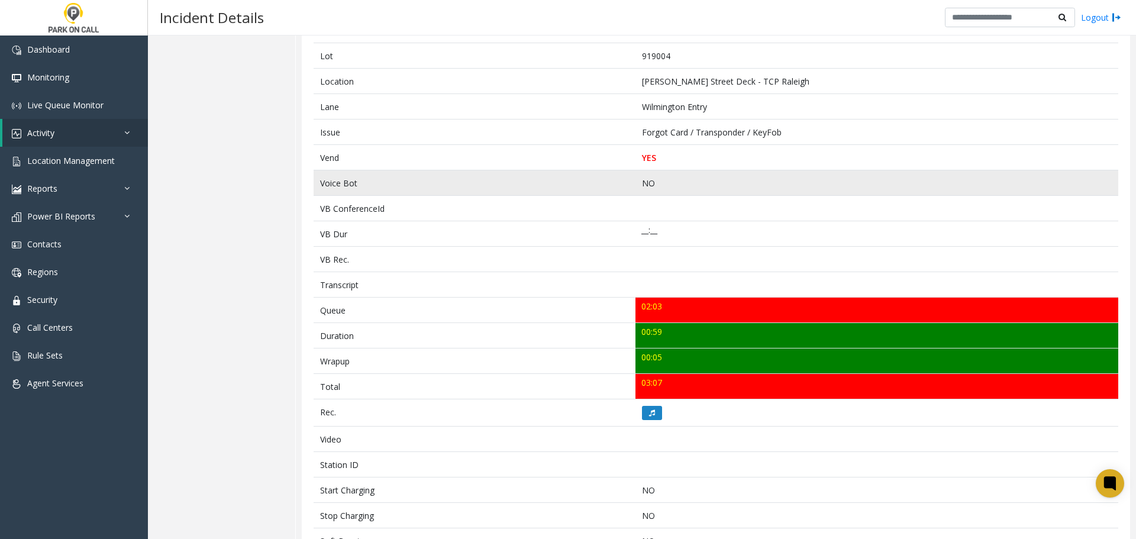
scroll to position [0, 0]
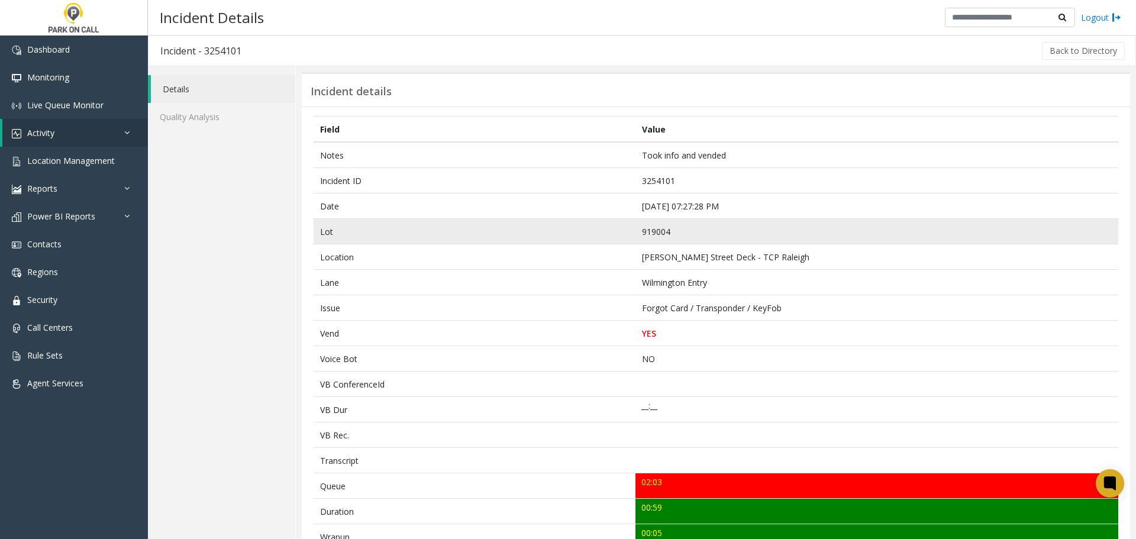
click at [797, 225] on td "919004" at bounding box center [876, 231] width 483 height 25
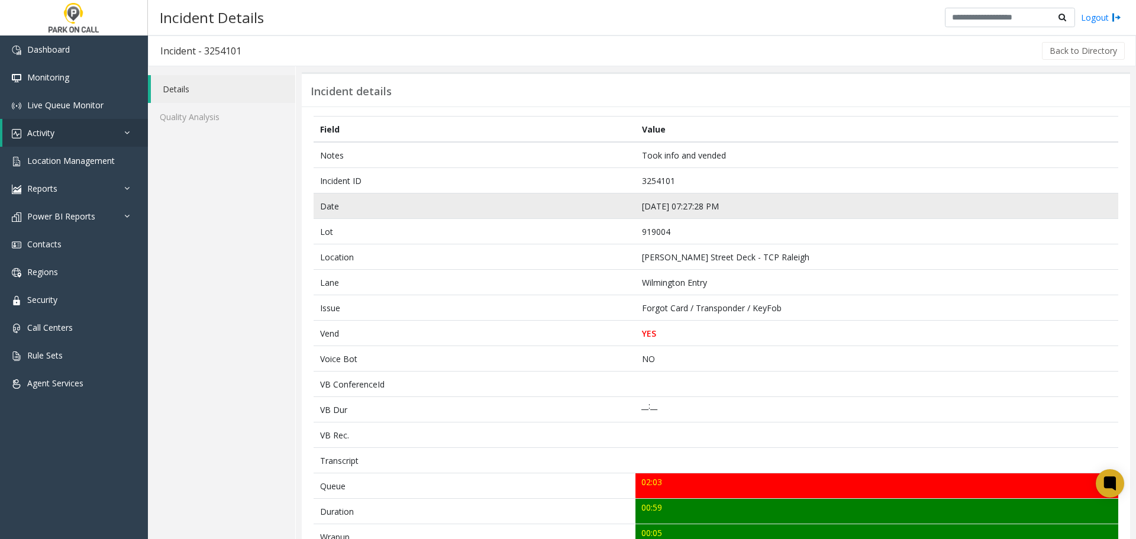
scroll to position [419, 0]
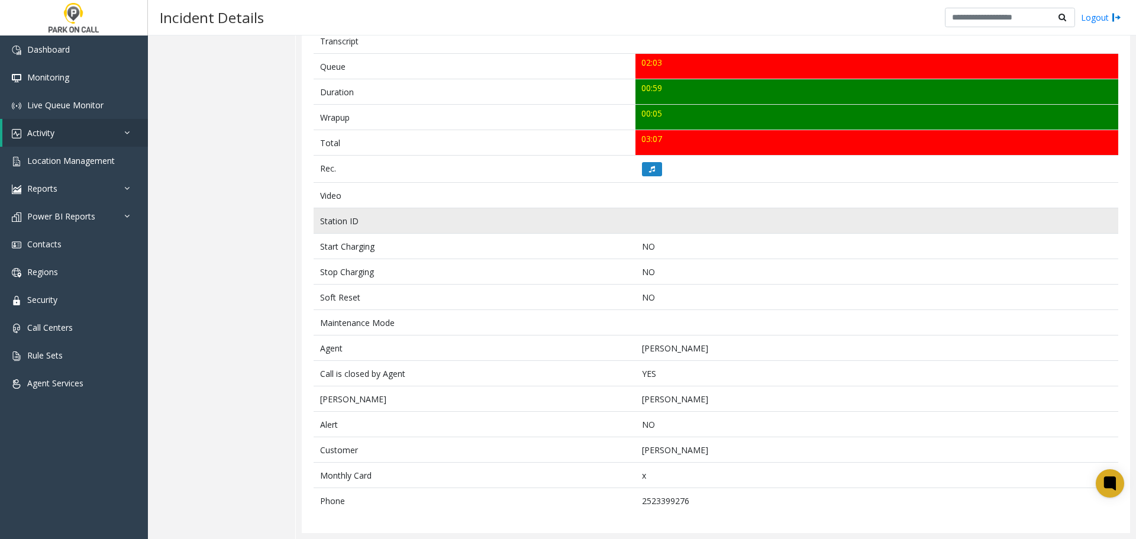
click at [640, 217] on td at bounding box center [876, 220] width 483 height 25
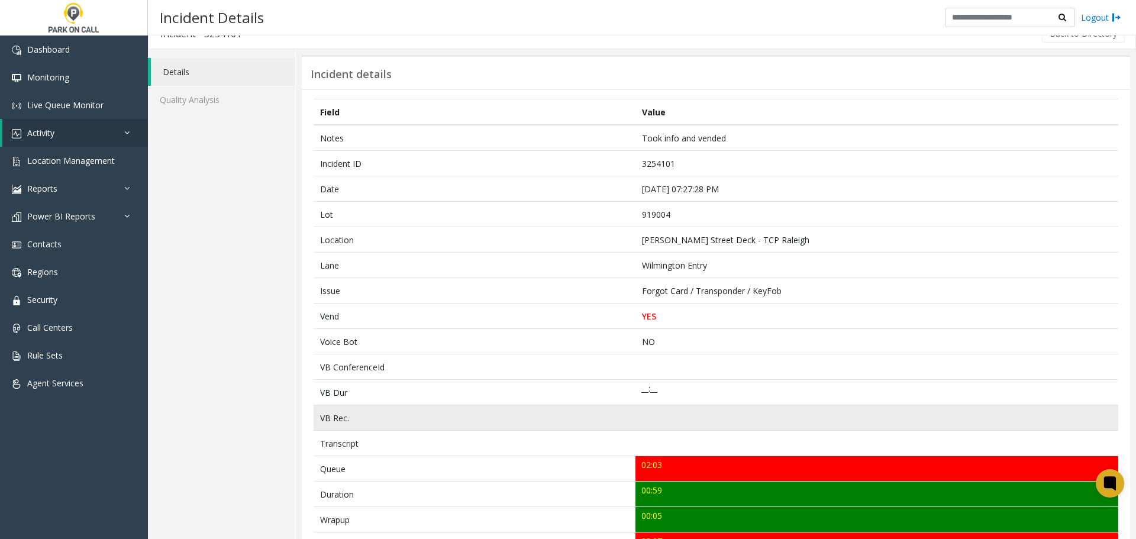
scroll to position [5, 0]
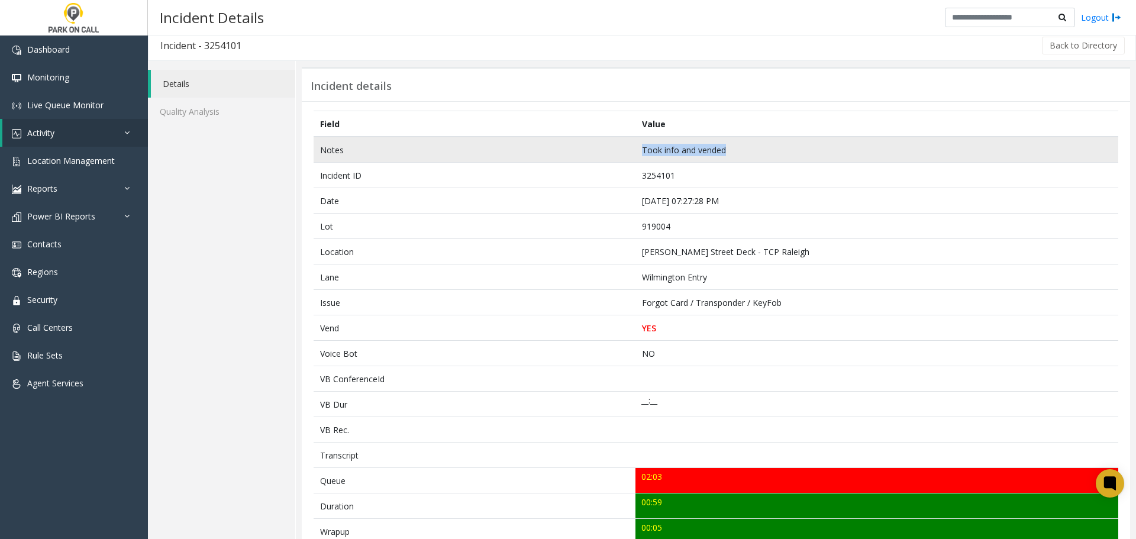
drag, startPoint x: 727, startPoint y: 150, endPoint x: 636, endPoint y: 146, distance: 90.6
click at [636, 146] on td "Took info and vended" at bounding box center [876, 150] width 483 height 26
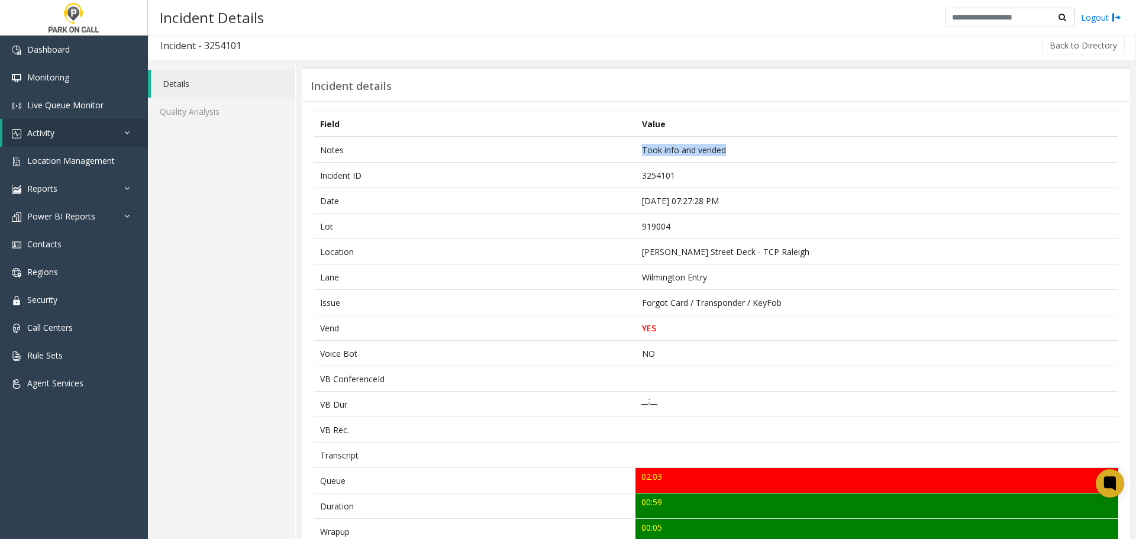
copy td "Took info and vended"
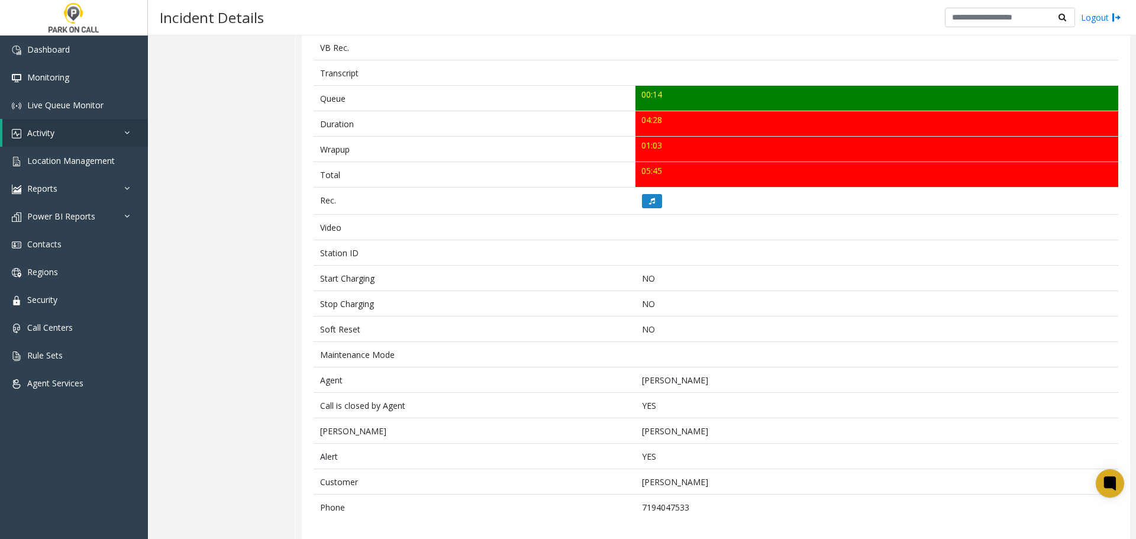
scroll to position [406, 0]
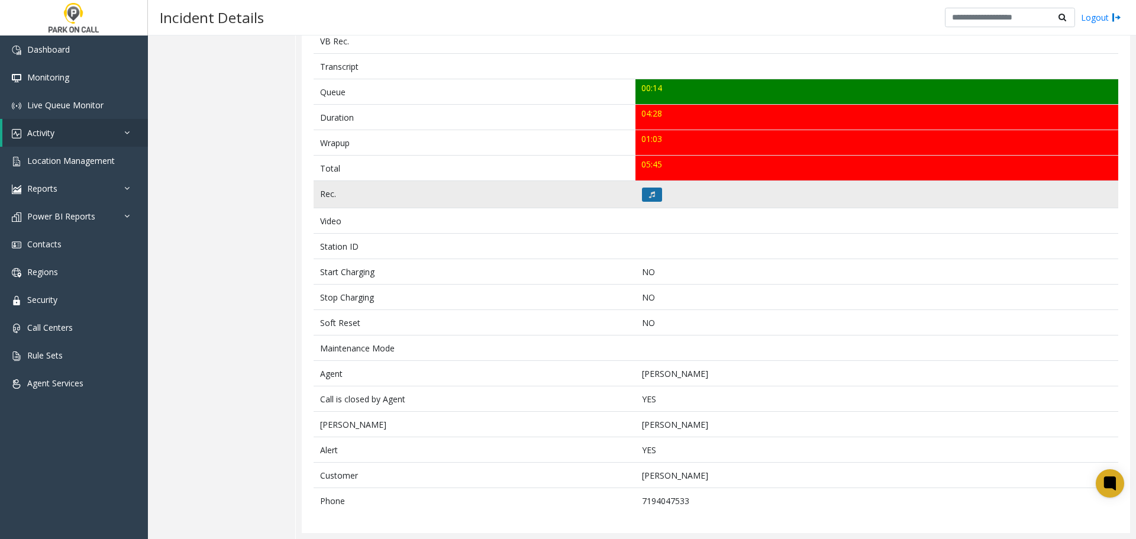
click at [645, 199] on button at bounding box center [652, 195] width 20 height 14
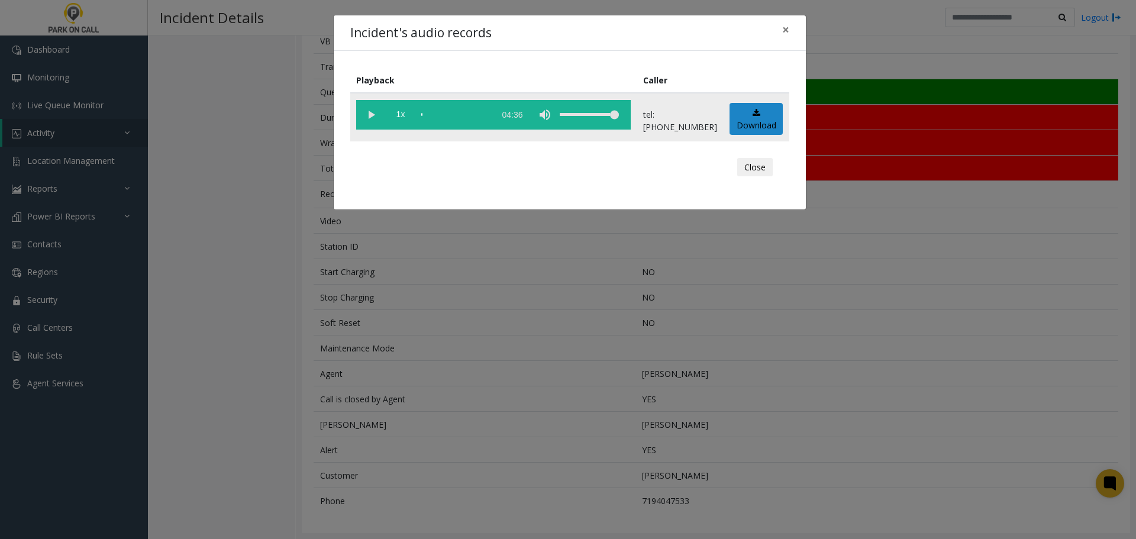
click at [364, 121] on vg-play-pause at bounding box center [371, 115] width 30 height 30
click at [477, 115] on div "scrub bar" at bounding box center [454, 115] width 67 height 30
click at [483, 114] on div "scrub bar" at bounding box center [454, 115] width 67 height 30
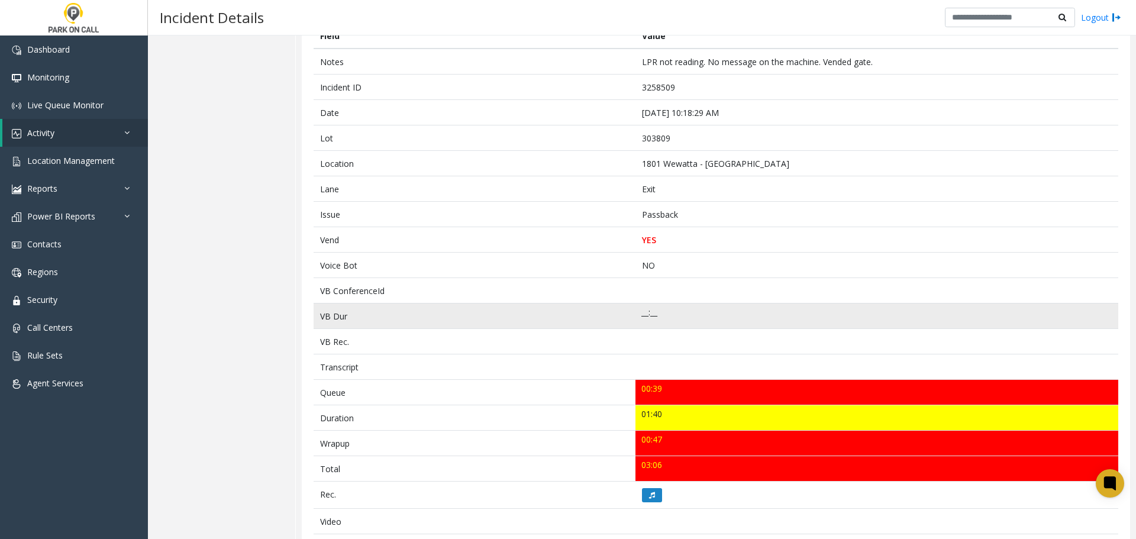
scroll to position [118, 0]
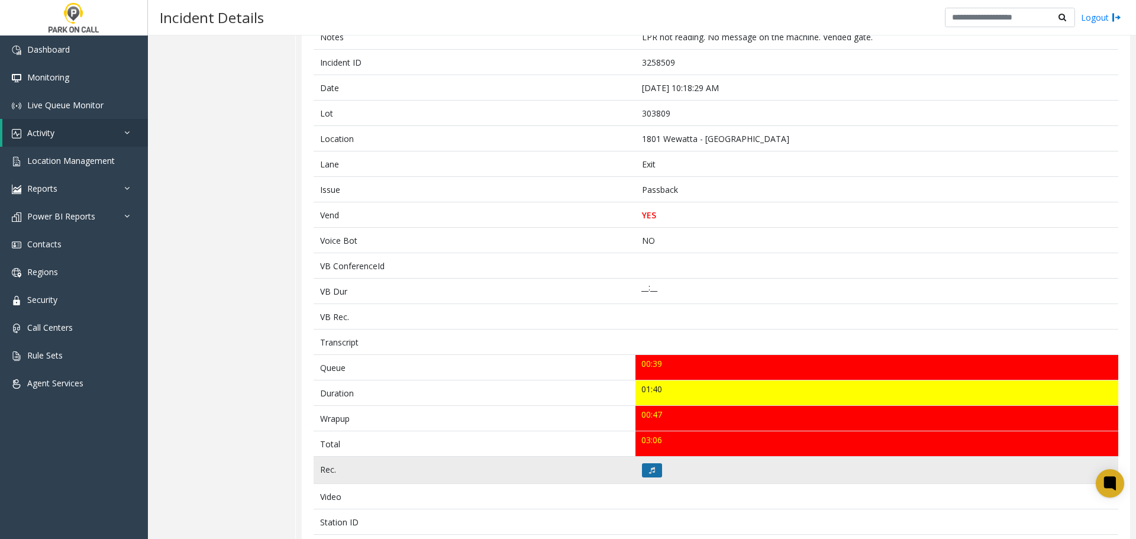
click at [649, 468] on icon at bounding box center [652, 470] width 6 height 7
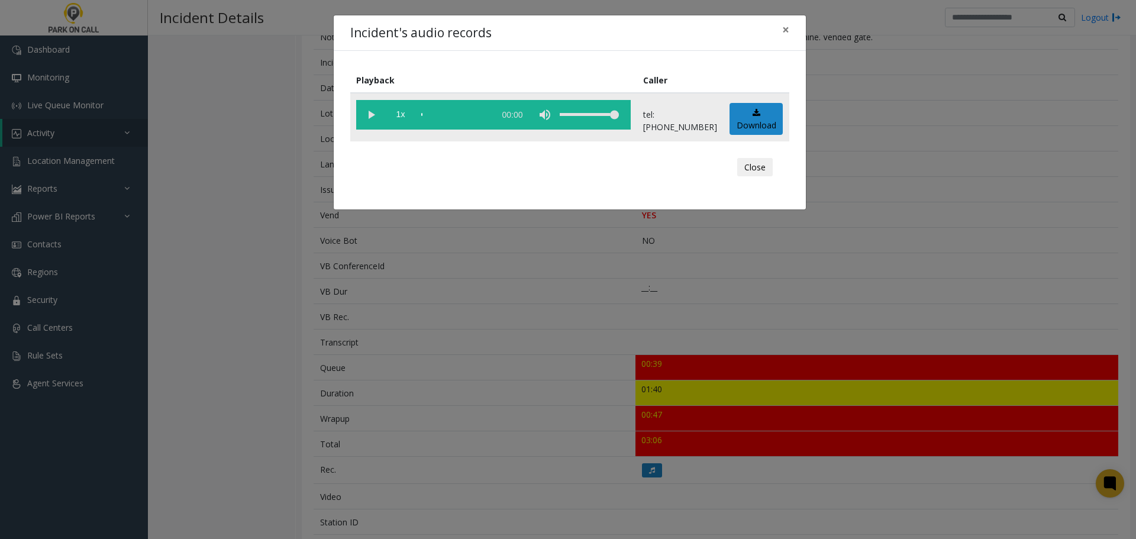
click at [370, 103] on vg-play-pause at bounding box center [371, 115] width 30 height 30
click at [455, 337] on div "Incident's audio records × Playback Caller 1x 01:44 tel:3038099002 Download Clo…" at bounding box center [568, 269] width 1136 height 539
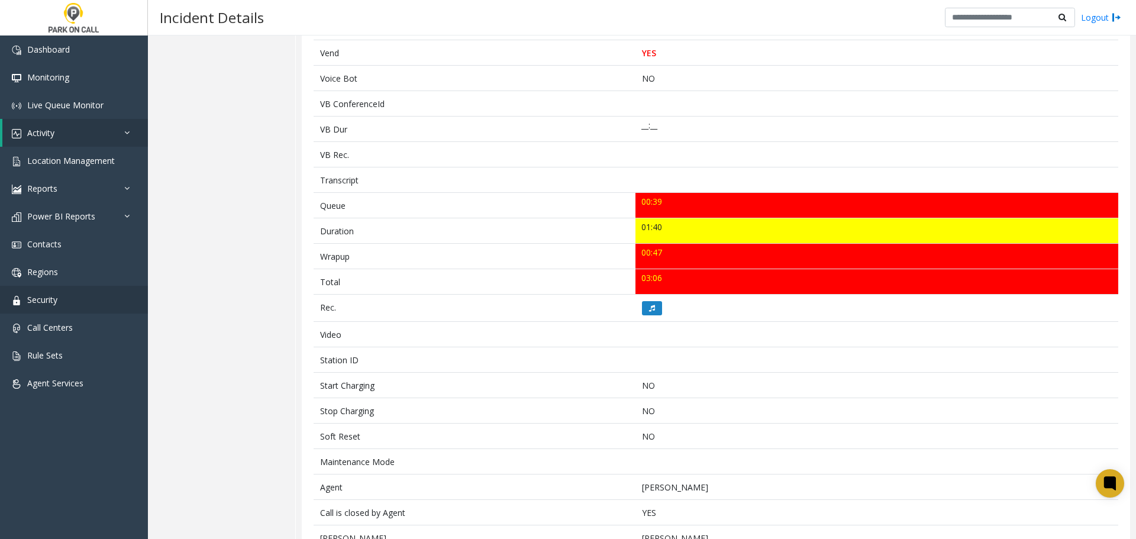
scroll to position [296, 0]
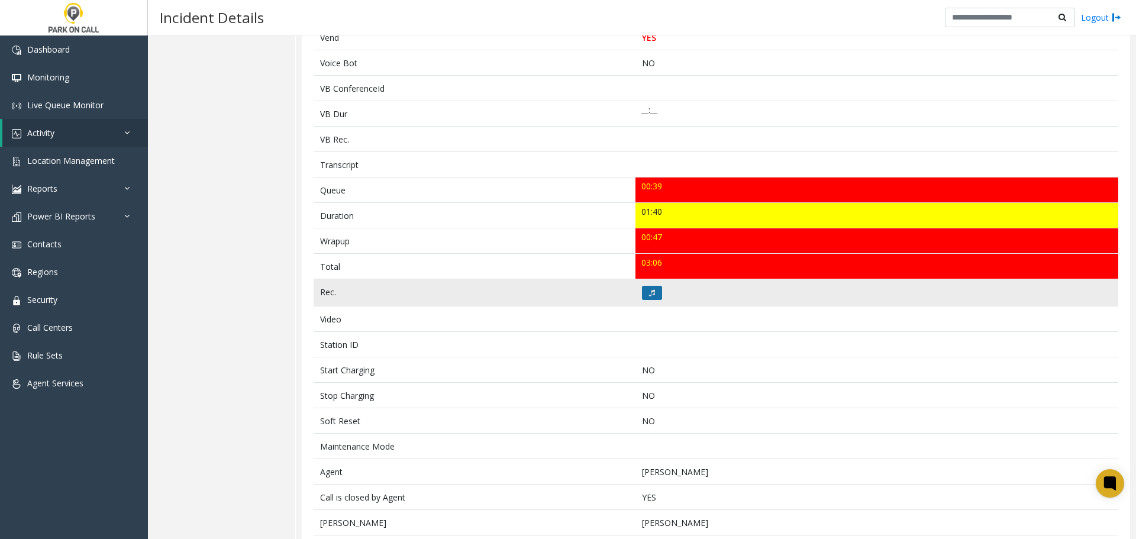
click at [642, 288] on button at bounding box center [652, 293] width 20 height 14
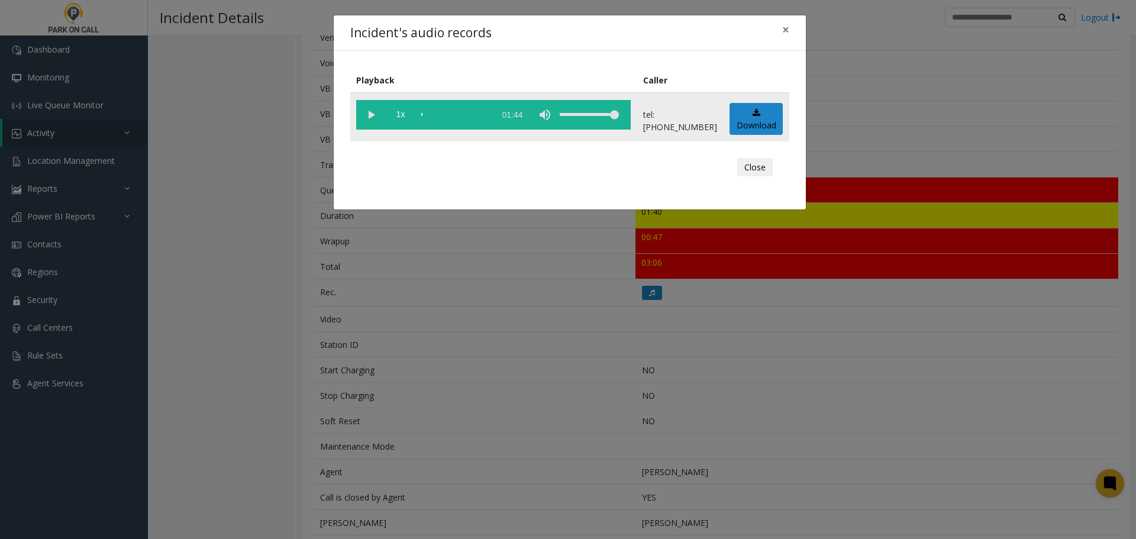
click at [366, 113] on vg-play-pause at bounding box center [371, 115] width 30 height 30
click at [472, 367] on div "Incident's audio records × Playback Caller 1x 01:44 tel:3038099002 Download Clo…" at bounding box center [568, 269] width 1136 height 539
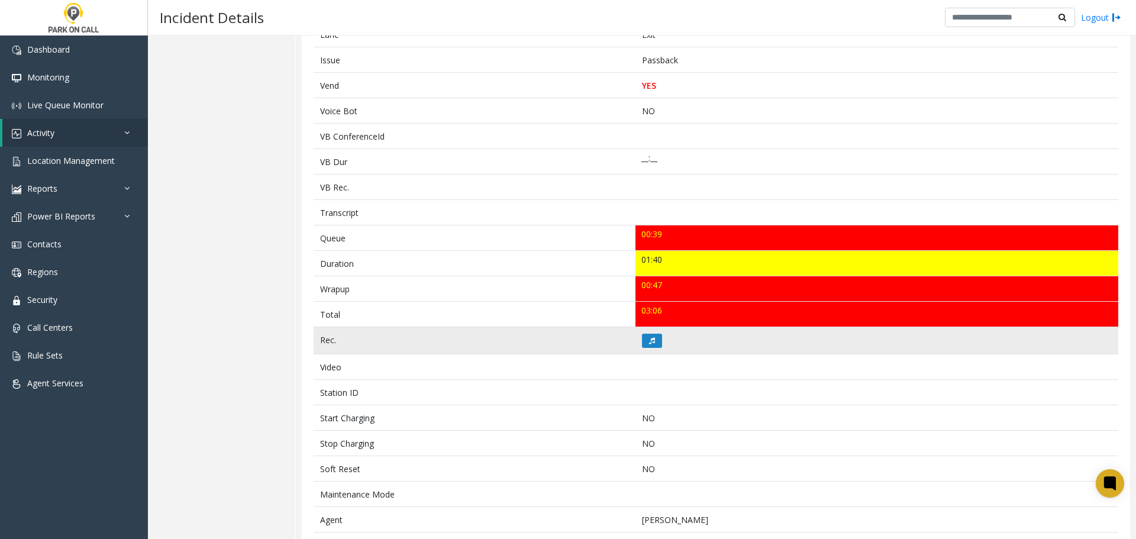
scroll to position [242, 0]
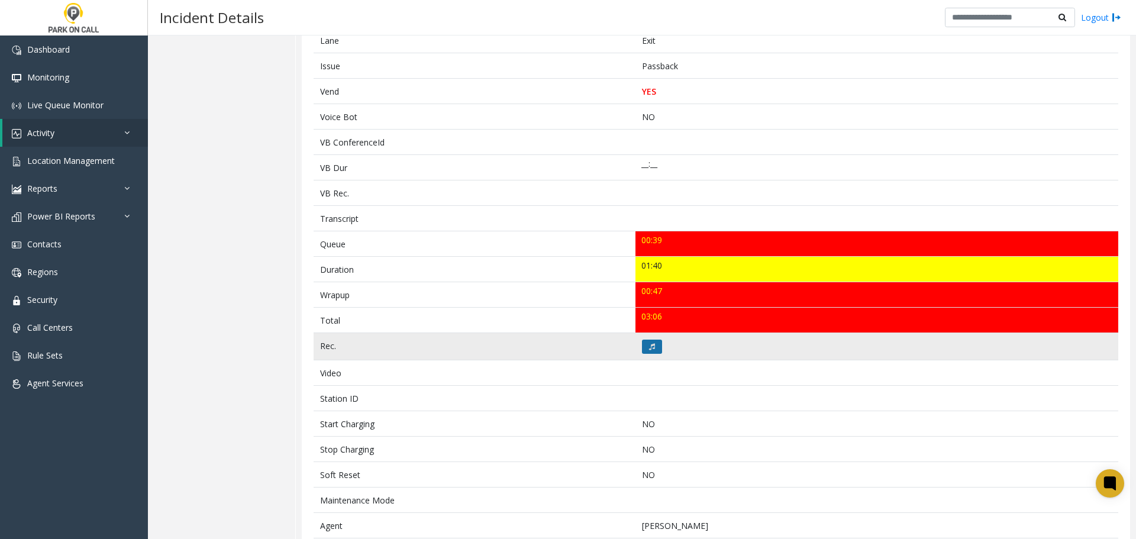
drag, startPoint x: 660, startPoint y: 341, endPoint x: 650, endPoint y: 346, distance: 10.3
click at [659, 341] on td at bounding box center [876, 346] width 483 height 27
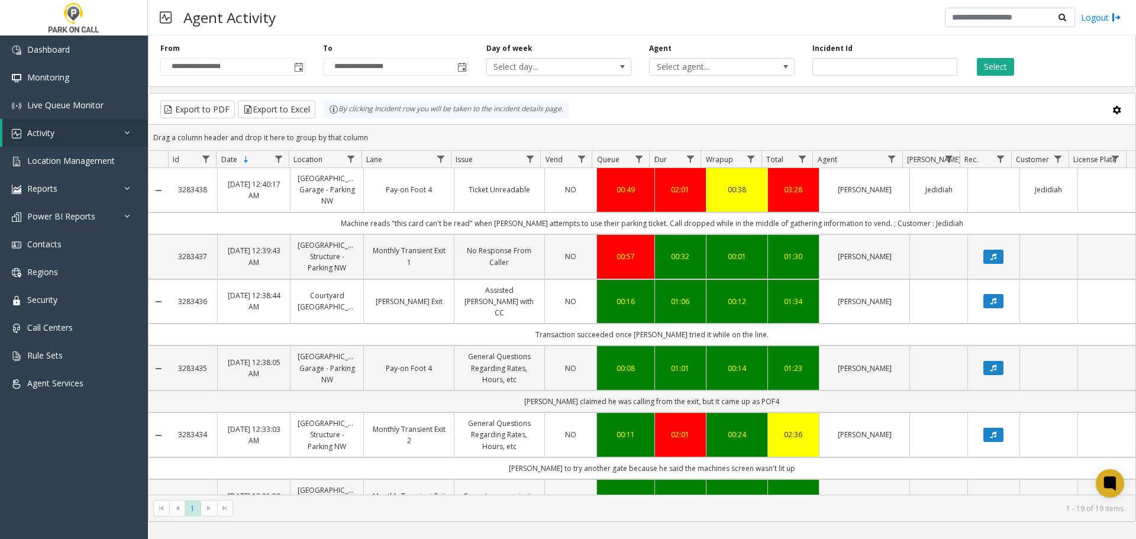
click at [920, 223] on td "Machine reads "this card can't be read" when [PERSON_NAME] attempts to use thei…" at bounding box center [651, 223] width 967 height 22
copy td "Jedidiah"
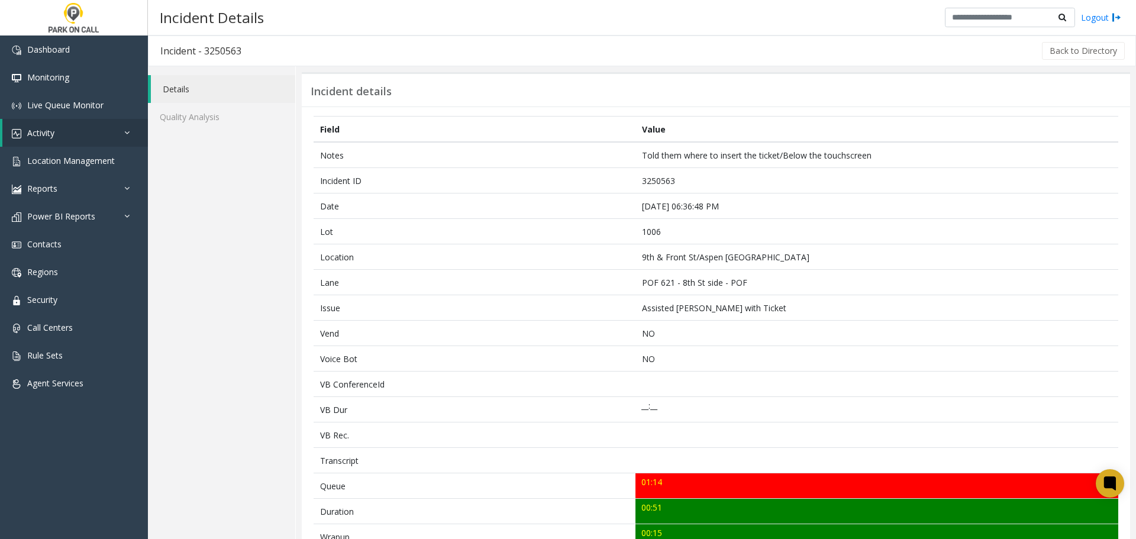
click at [557, 538] on html "Dashboard Monitoring Live Queue Monitor Activity Daily Activity Lane Activity A…" at bounding box center [568, 269] width 1136 height 539
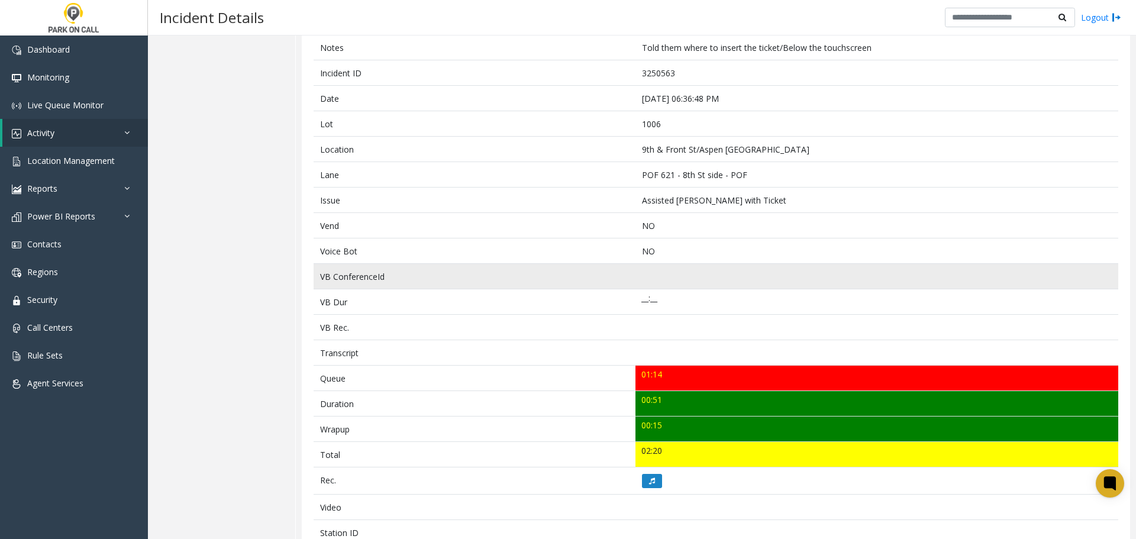
scroll to position [118, 0]
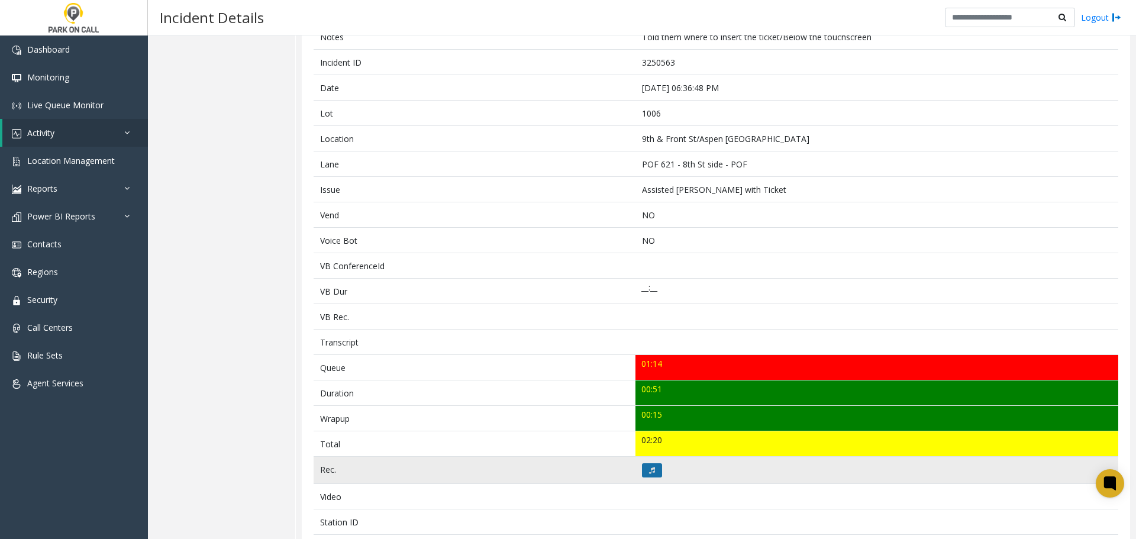
click at [653, 470] on button at bounding box center [652, 470] width 20 height 14
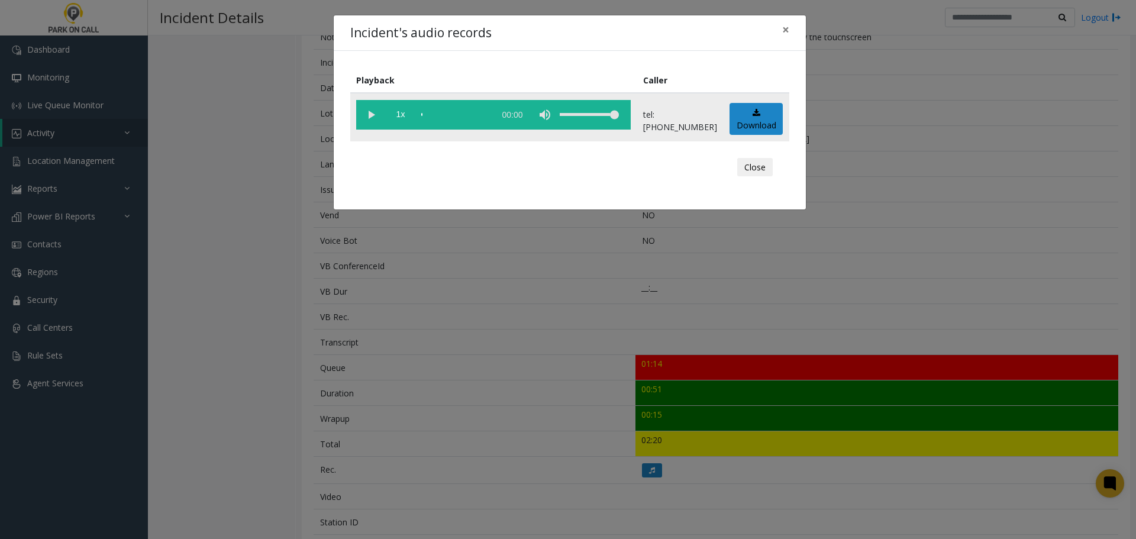
click at [380, 120] on vg-play-pause at bounding box center [371, 115] width 30 height 30
click at [428, 115] on div "scrub bar" at bounding box center [454, 115] width 67 height 30
click at [433, 116] on div "scrub bar" at bounding box center [454, 115] width 67 height 30
click at [373, 114] on vg-play-pause at bounding box center [371, 115] width 30 height 30
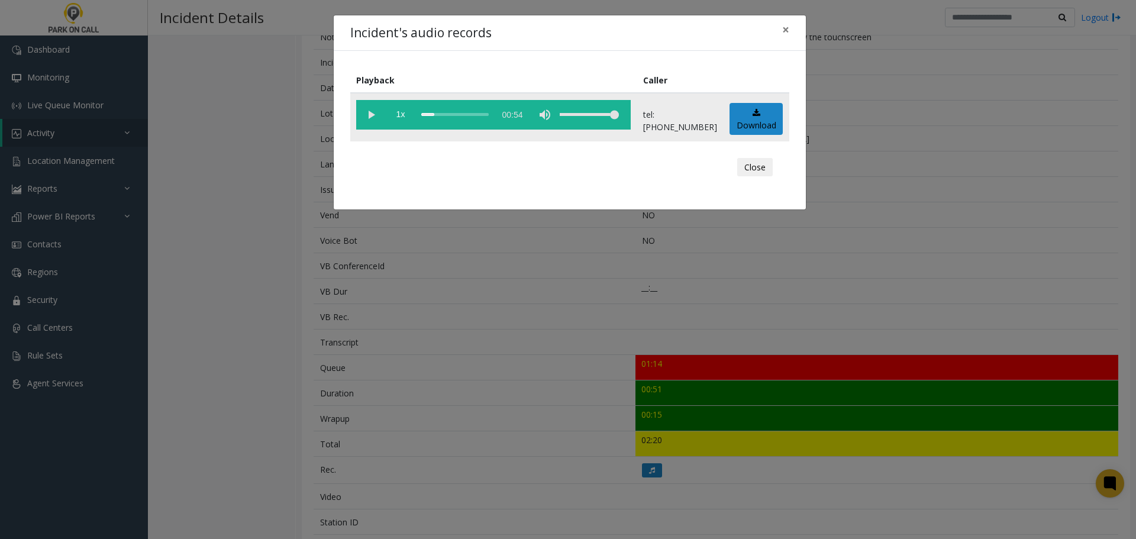
click at [373, 114] on vg-play-pause at bounding box center [371, 115] width 30 height 30
click at [369, 118] on vg-play-pause at bounding box center [371, 115] width 30 height 30
click at [437, 116] on div "scrub bar" at bounding box center [454, 115] width 67 height 30
click at [438, 120] on div "scrub bar" at bounding box center [454, 115] width 67 height 30
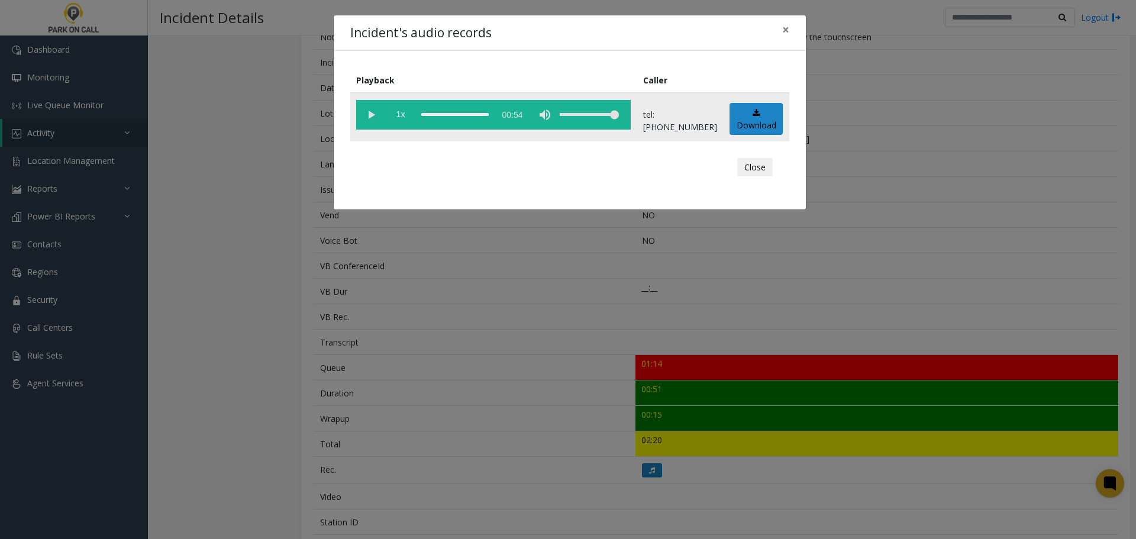
click at [440, 114] on div "scrub bar" at bounding box center [454, 115] width 67 height 30
click at [374, 111] on vg-play-pause at bounding box center [371, 115] width 30 height 30
click at [369, 114] on vg-play-pause at bounding box center [371, 115] width 30 height 30
click at [372, 109] on vg-play-pause at bounding box center [371, 115] width 30 height 30
click at [443, 295] on div "Incident's audio records × Playback Caller 1x 00:54 tel:0010069004 Download Clo…" at bounding box center [568, 269] width 1136 height 539
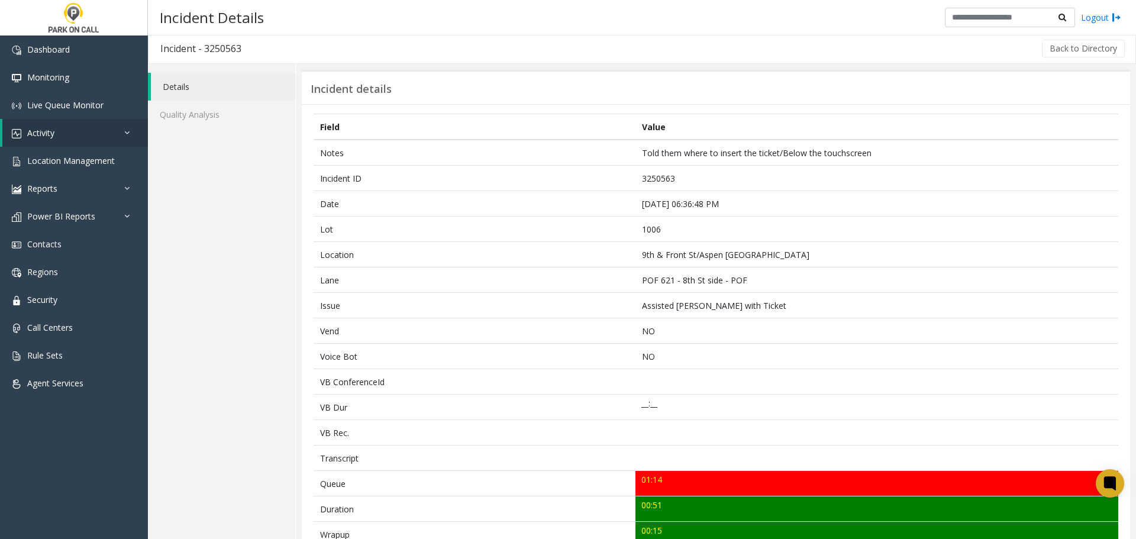
scroll to position [0, 0]
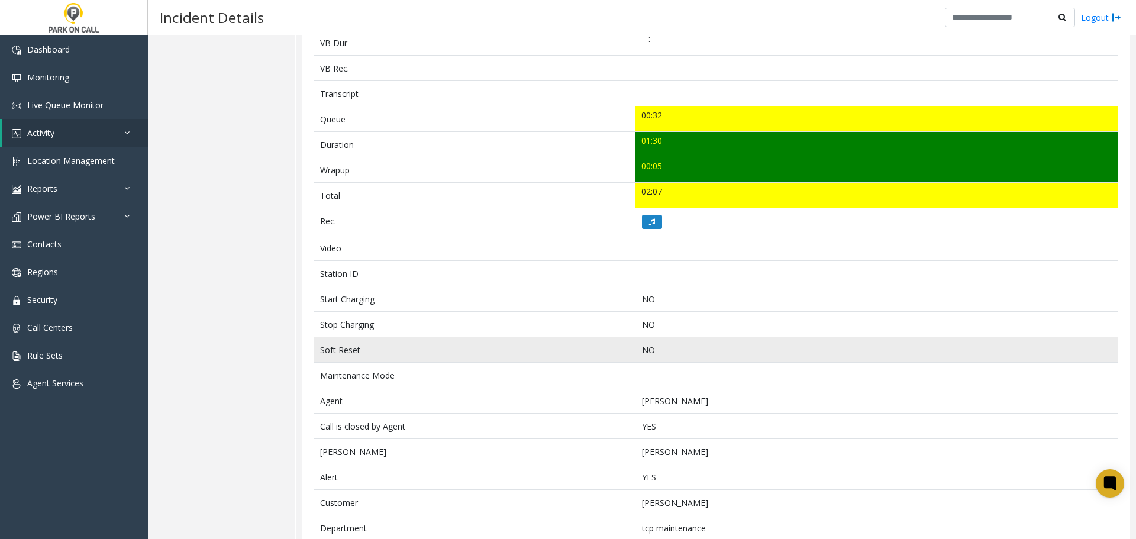
scroll to position [394, 0]
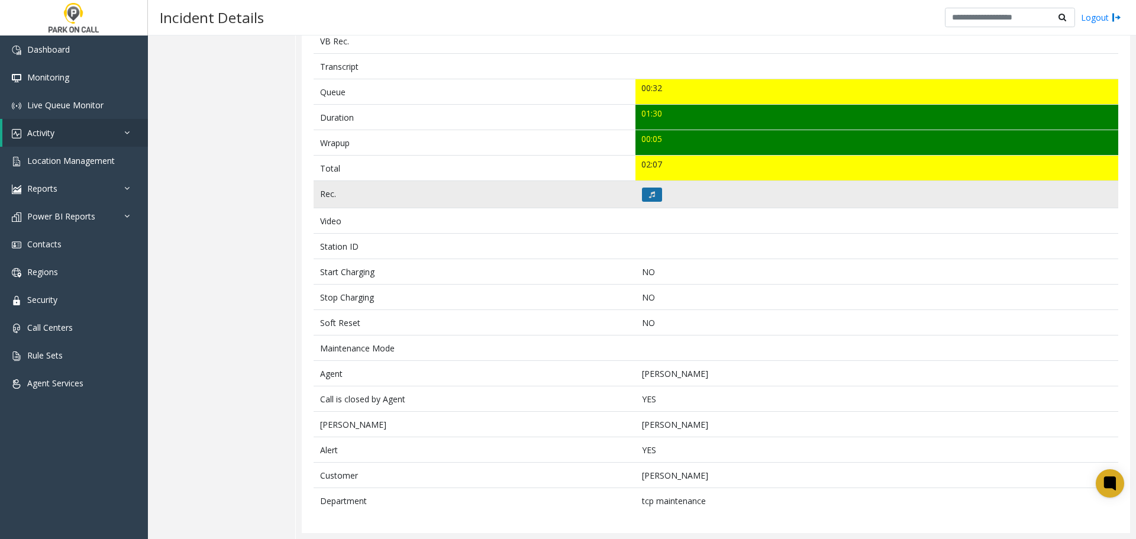
click at [644, 193] on button at bounding box center [652, 195] width 20 height 14
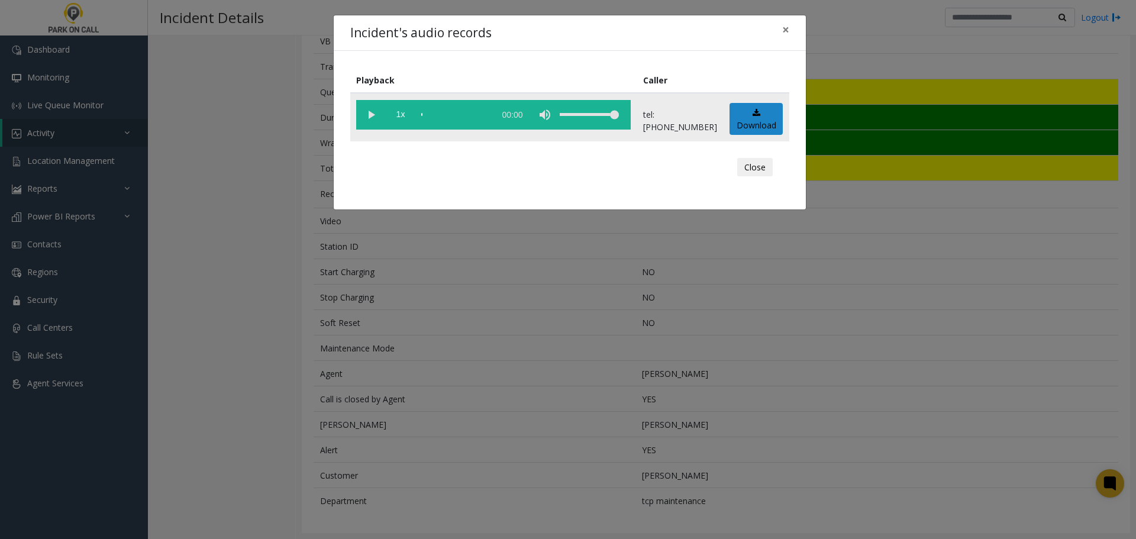
click at [371, 117] on vg-play-pause at bounding box center [371, 115] width 30 height 30
click at [473, 119] on div "scrub bar" at bounding box center [454, 115] width 67 height 30
click at [461, 118] on div "scrub bar" at bounding box center [454, 115] width 67 height 30
click at [485, 112] on div "scrub bar" at bounding box center [454, 115] width 67 height 30
click at [447, 113] on div "scrub bar" at bounding box center [454, 115] width 67 height 30
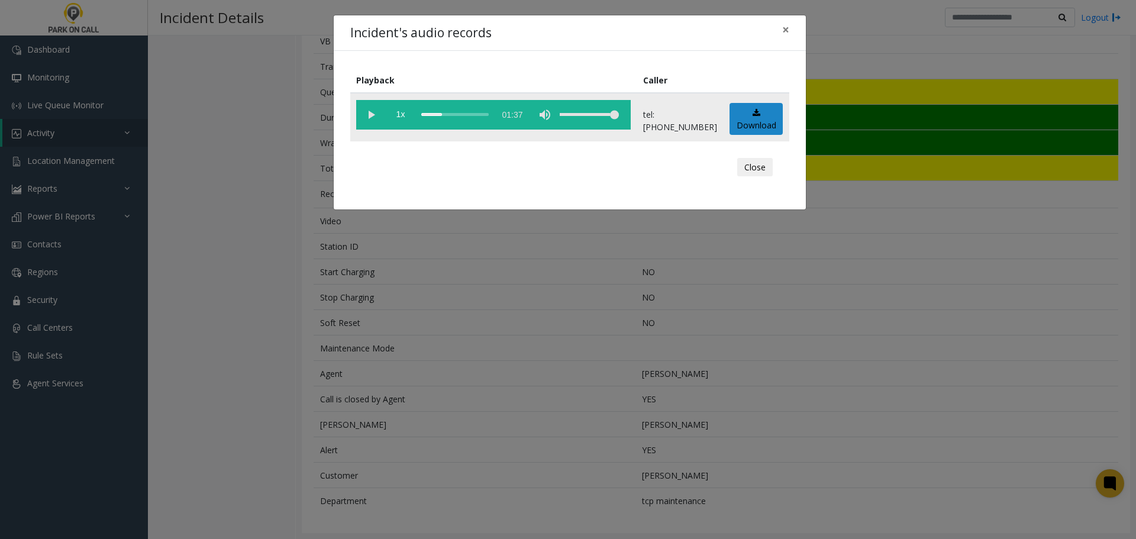
click at [377, 111] on vg-play-pause at bounding box center [371, 115] width 30 height 30
click at [442, 115] on div "scrub bar" at bounding box center [454, 115] width 67 height 30
click at [403, 383] on div "Incident's audio records × Playback Caller 1x 01:37 tel:9190019002 Download Clo…" at bounding box center [568, 269] width 1136 height 539
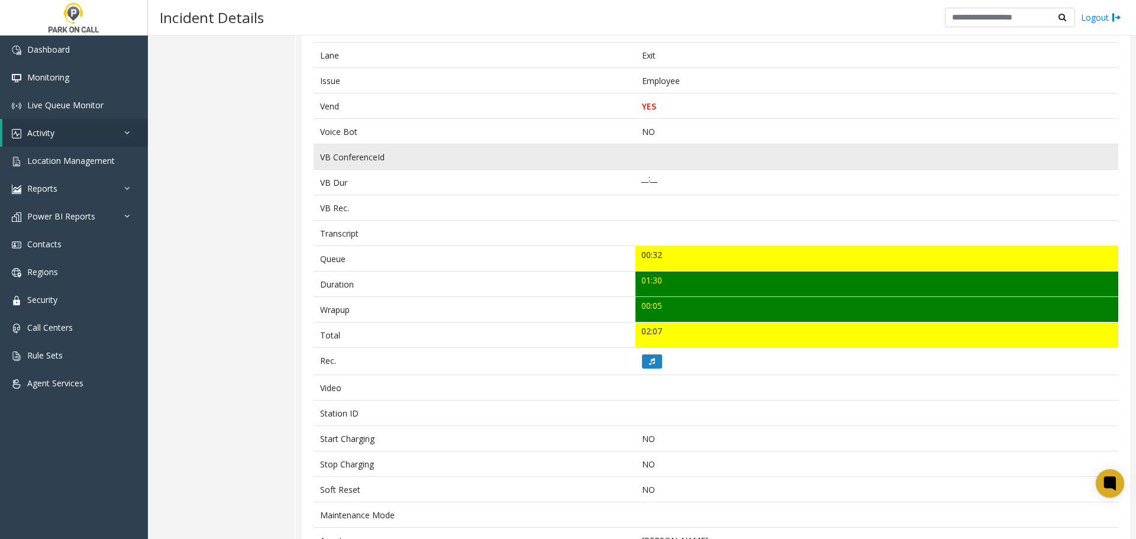
scroll to position [0, 0]
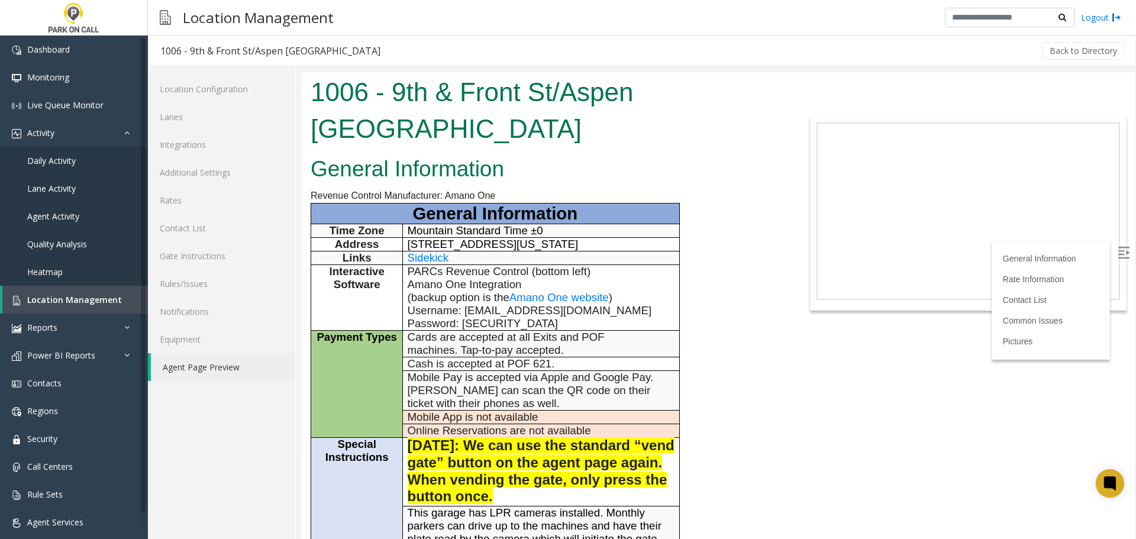
scroll to position [118, 0]
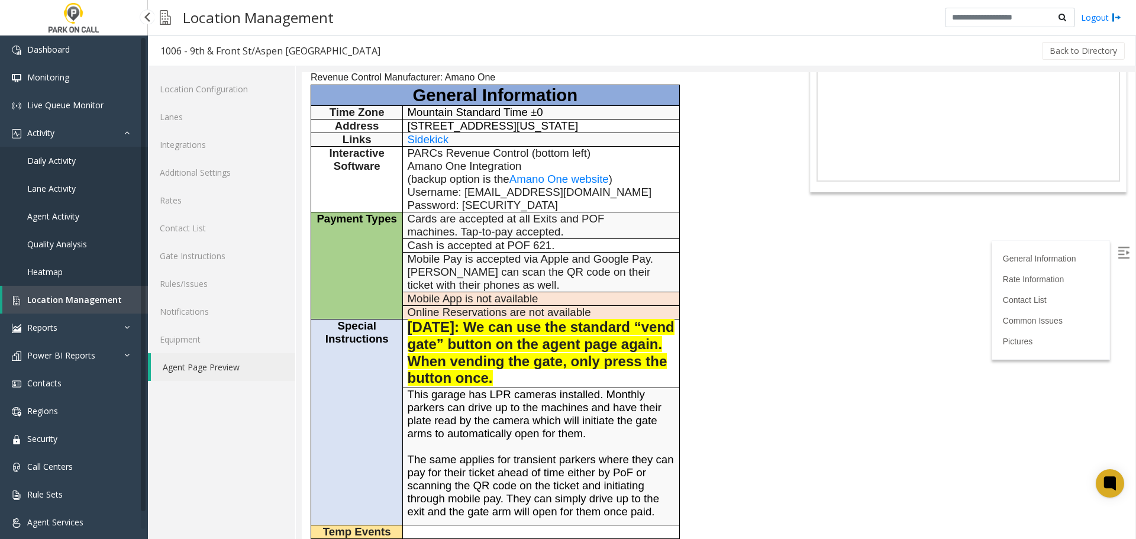
click at [94, 212] on link "Agent Activity" at bounding box center [74, 216] width 148 height 28
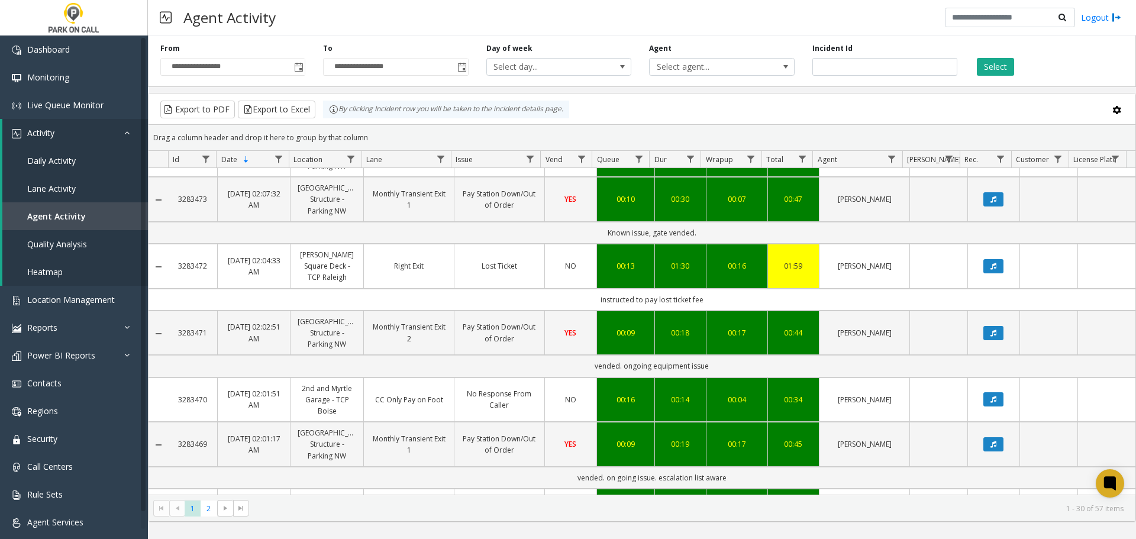
scroll to position [177, 0]
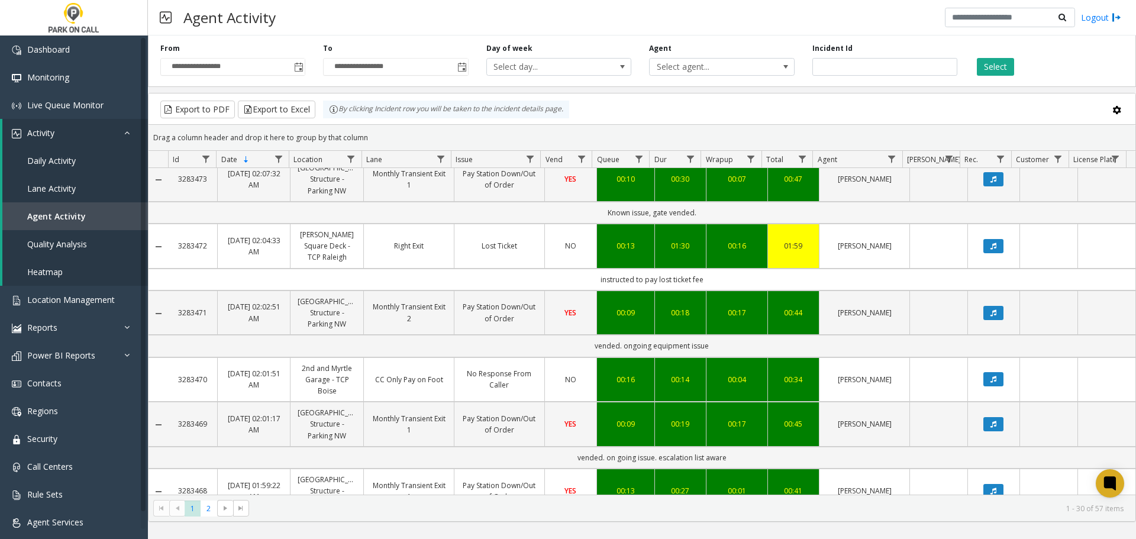
drag, startPoint x: 700, startPoint y: 223, endPoint x: 536, endPoint y: 237, distance: 165.1
click at [598, 224] on td "Known issue, gate vended." at bounding box center [651, 213] width 967 height 22
copy td "Known issue, gate vended."
